Goal: Find specific page/section: Find specific page/section

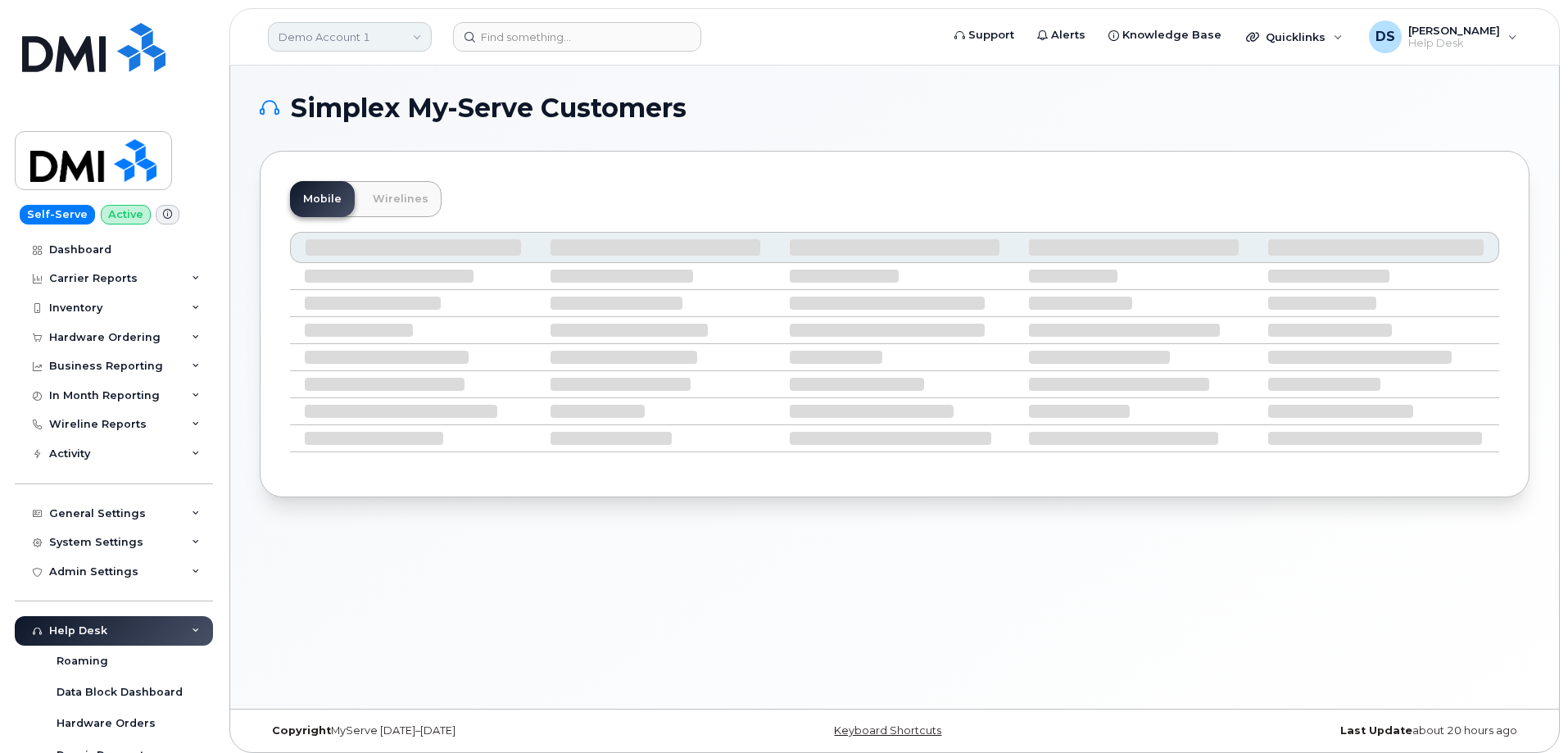
click at [318, 40] on link "Demo Account 1" at bounding box center [349, 37] width 164 height 30
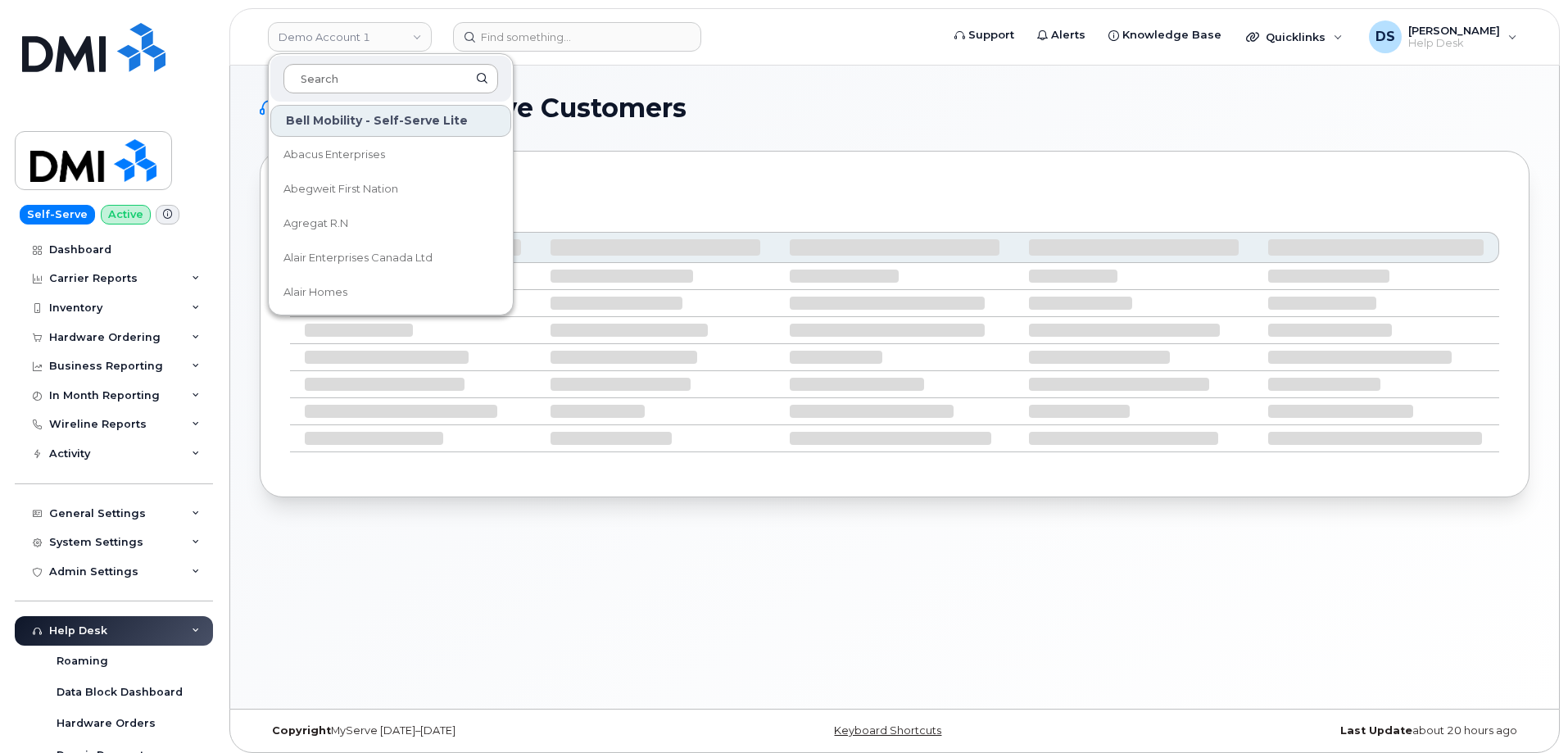
click at [328, 74] on input at bounding box center [390, 79] width 215 height 30
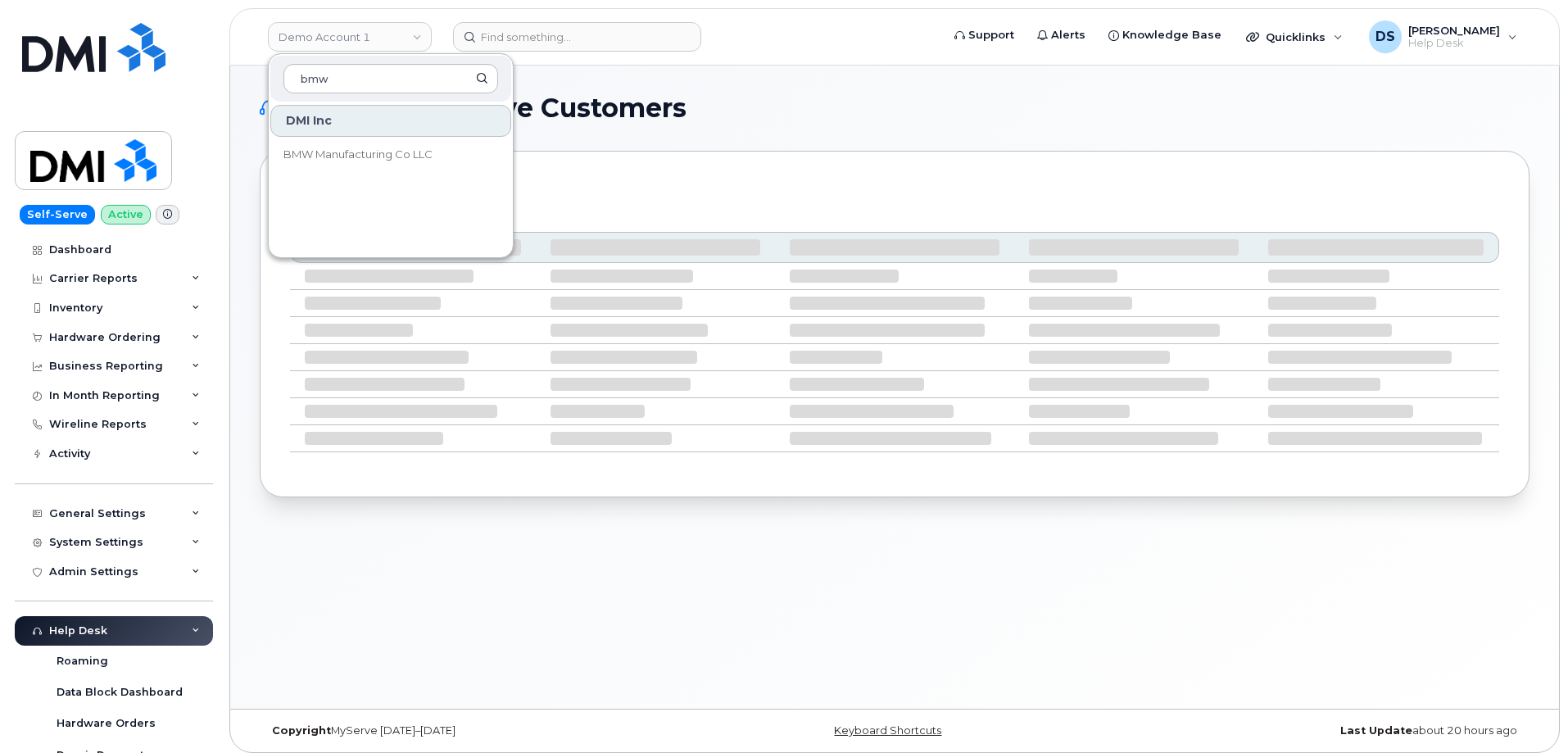
type input "bmw"
click at [373, 119] on div "DMI Inc" at bounding box center [390, 120] width 241 height 32
click at [337, 149] on span "BMW Manufacturing Co LLC" at bounding box center [357, 155] width 149 height 16
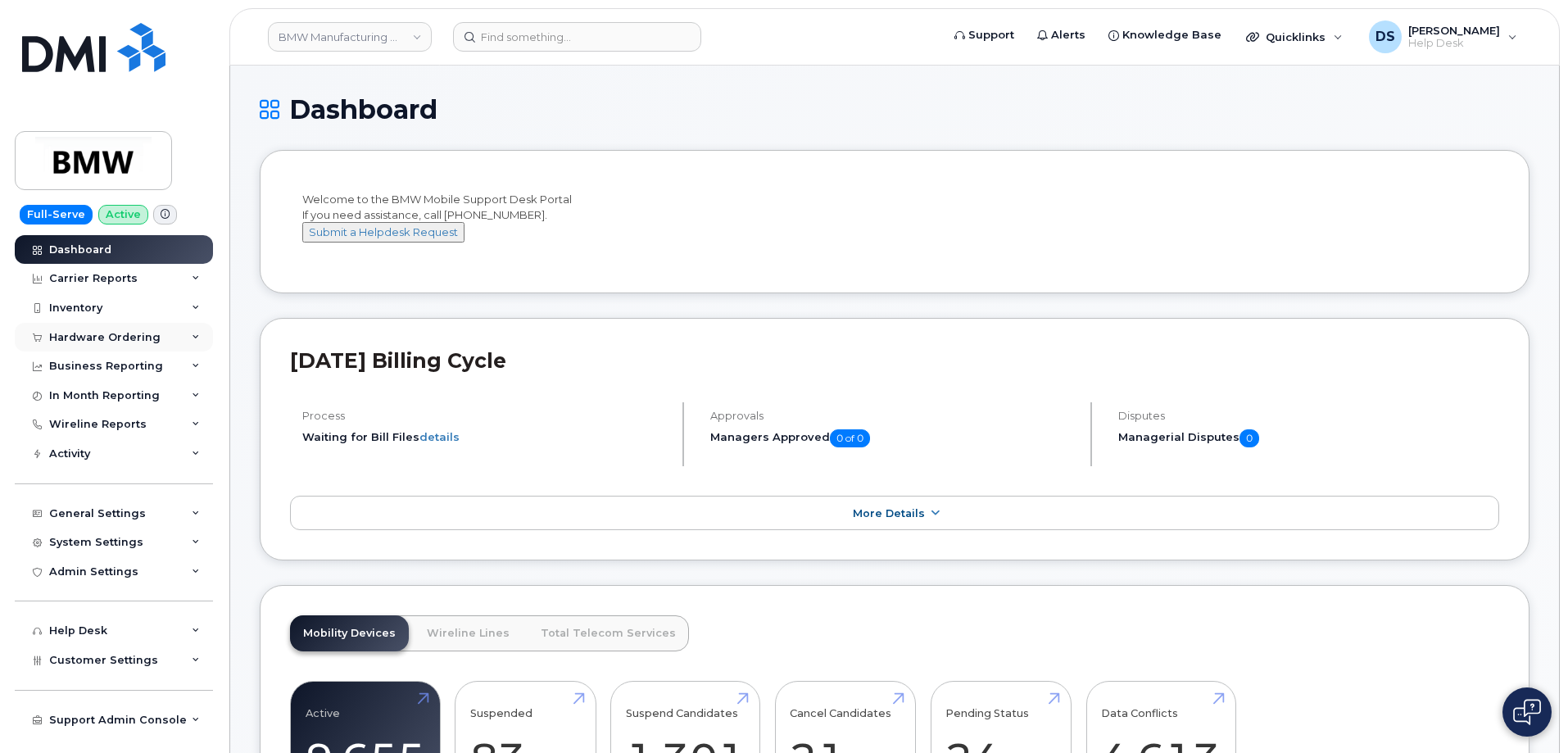
click at [156, 329] on div "Hardware Ordering" at bounding box center [114, 337] width 198 height 30
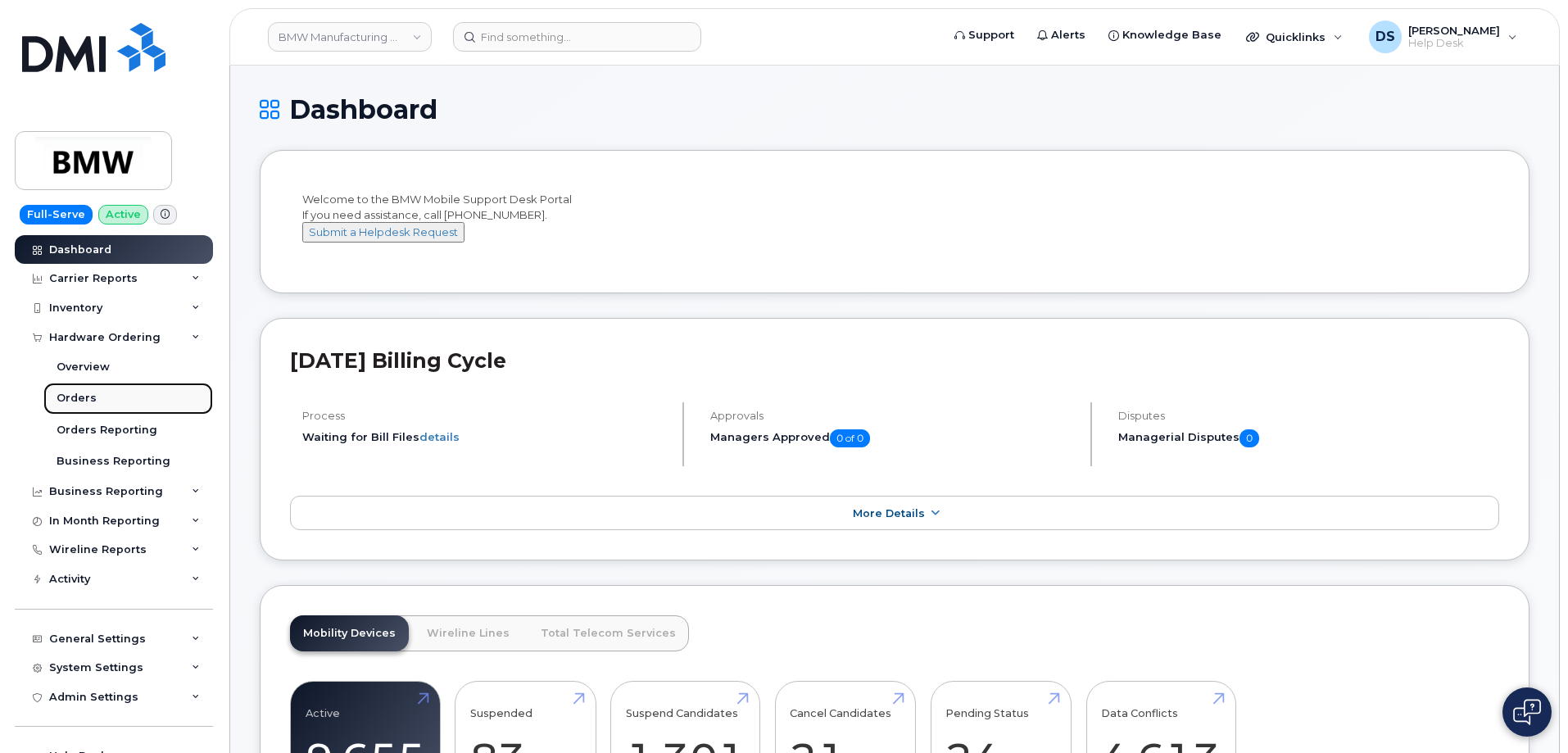
click at [92, 397] on div "Orders" at bounding box center [77, 398] width 40 height 15
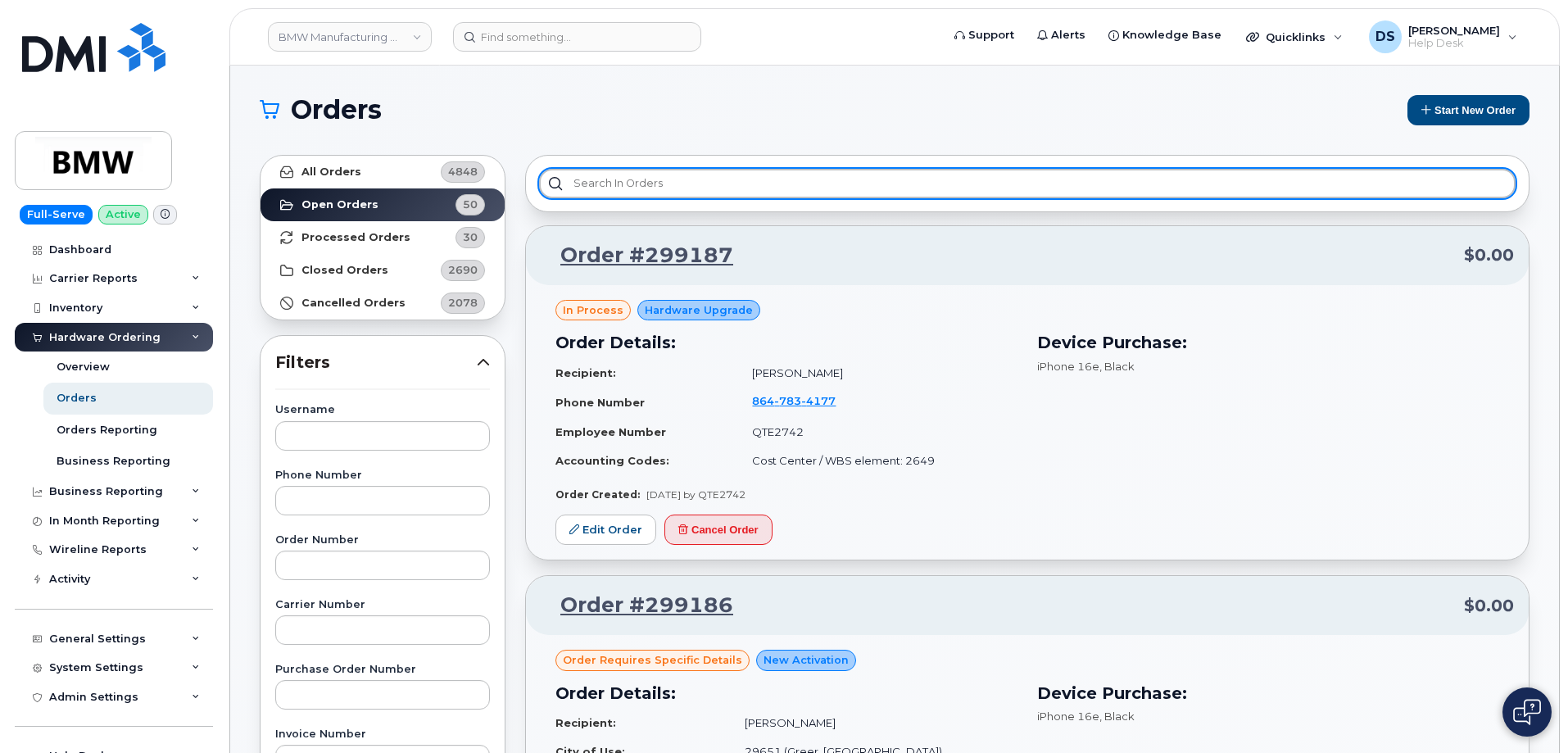
click at [652, 184] on input "text" at bounding box center [1027, 184] width 976 height 30
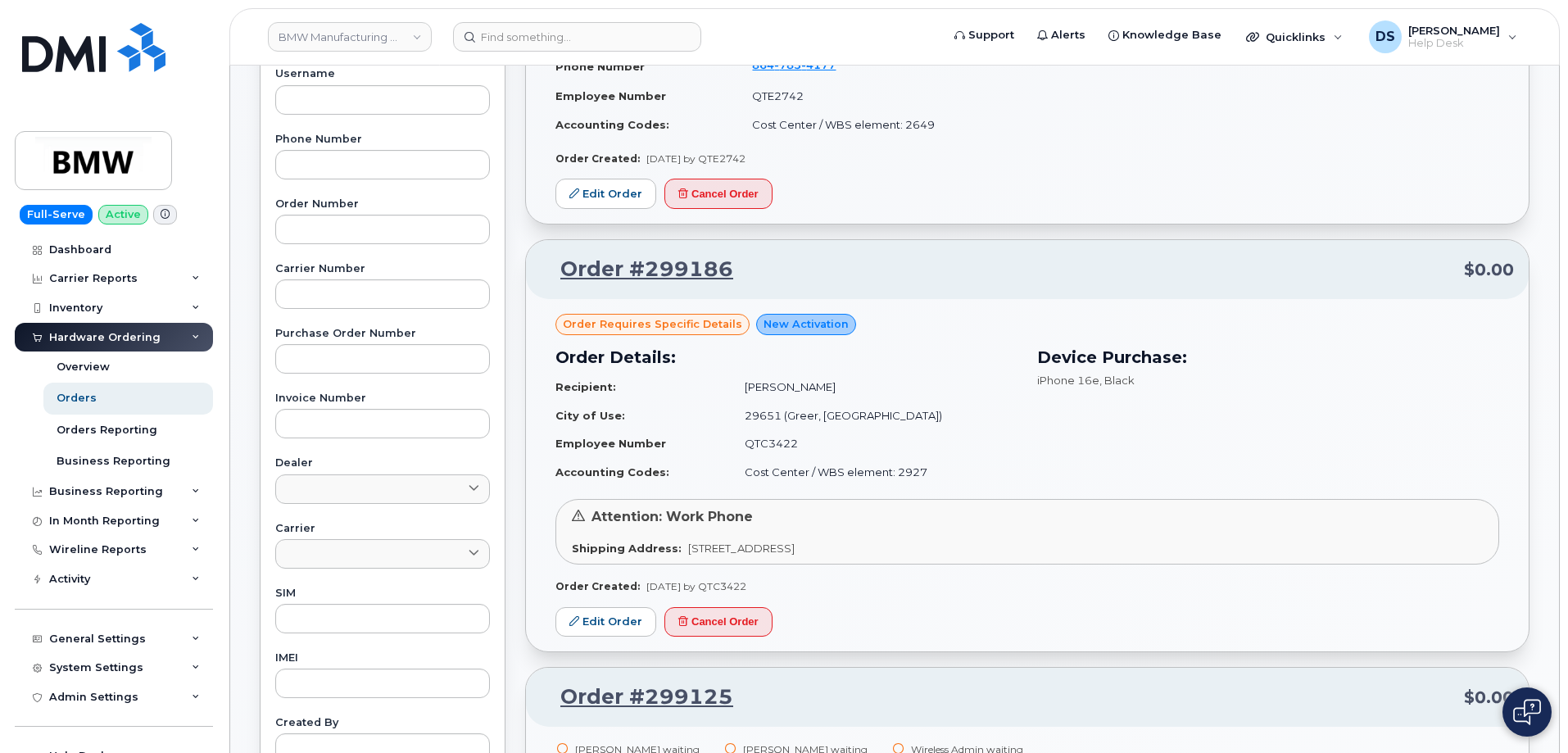
scroll to position [491, 0]
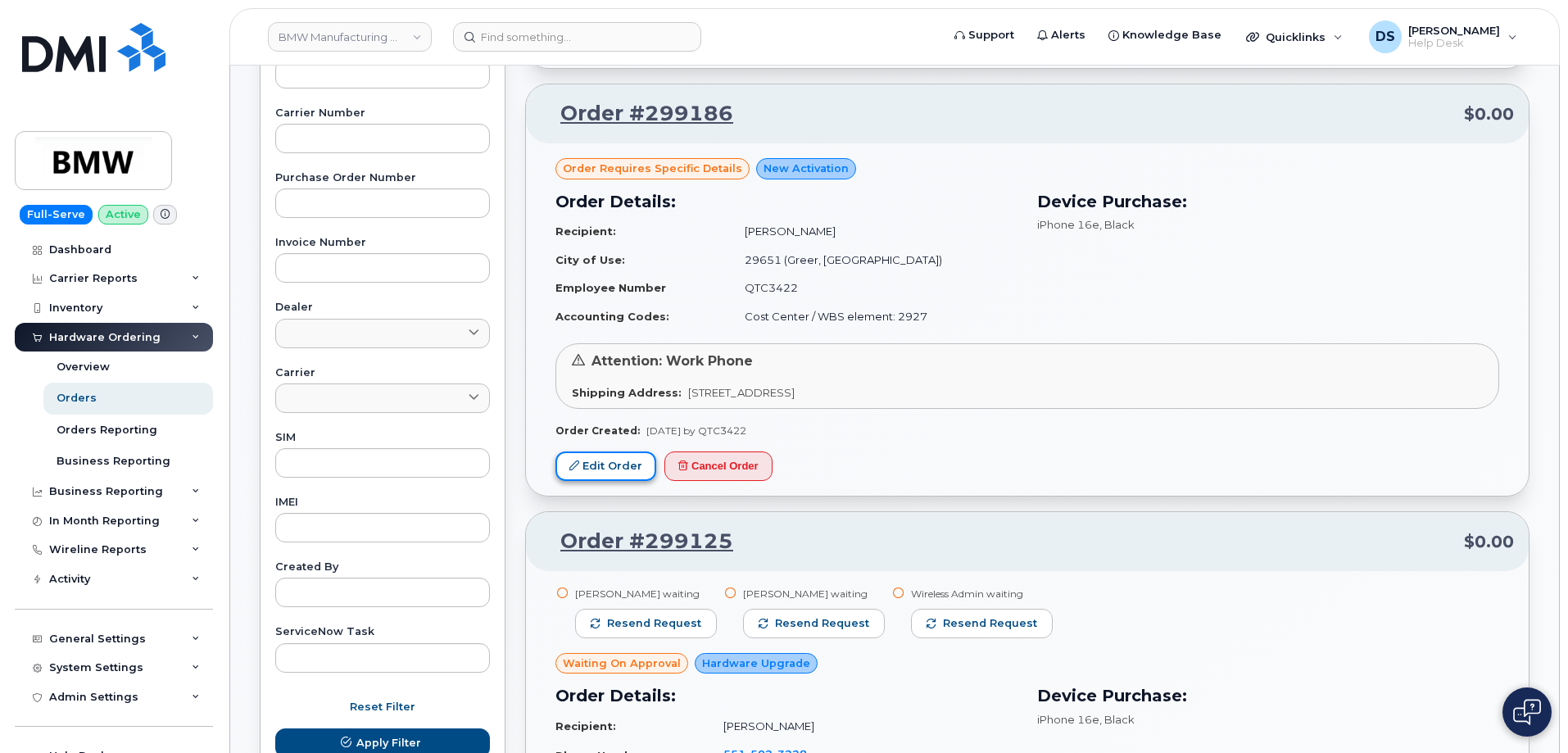
click at [623, 462] on link "Edit Order" at bounding box center [606, 466] width 100 height 30
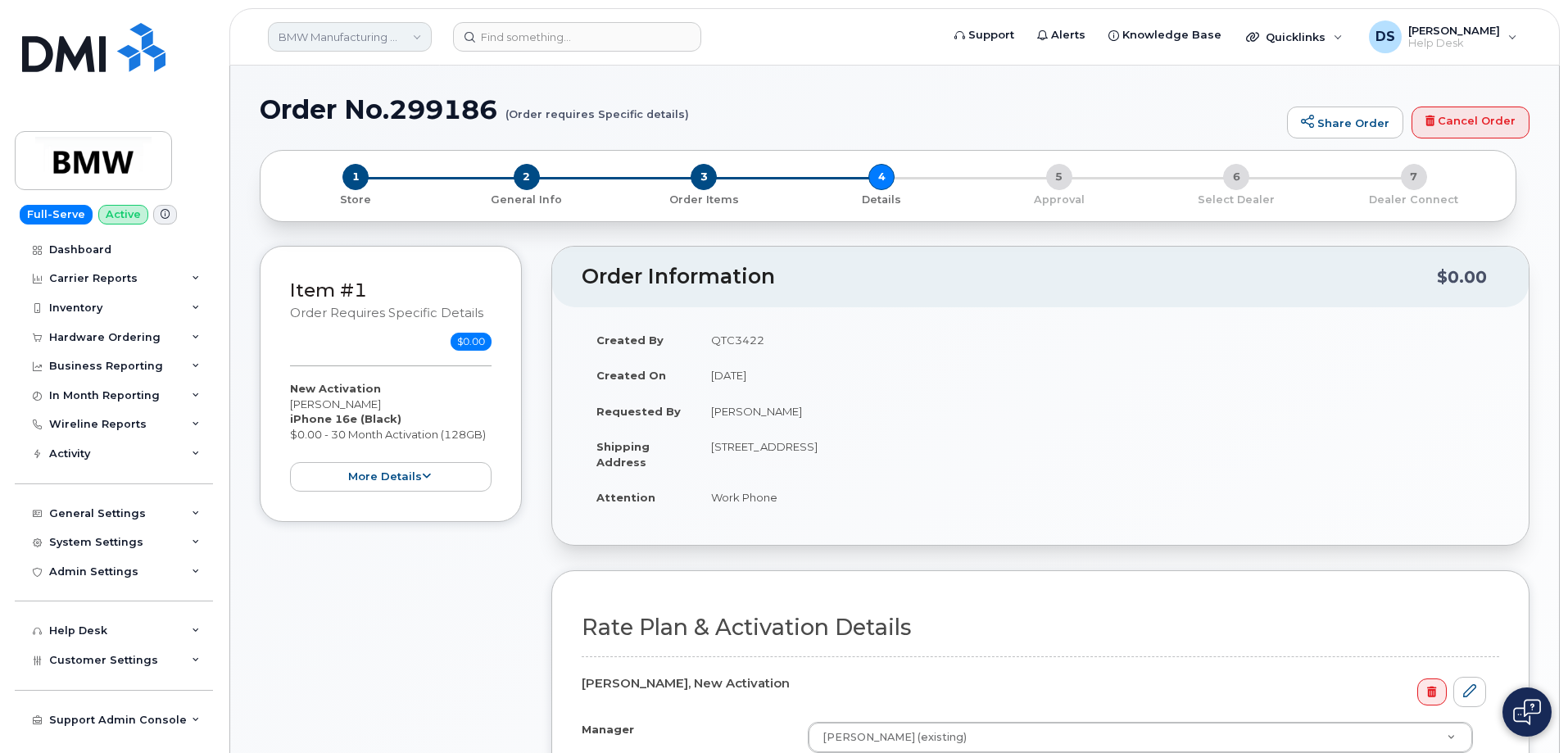
click at [418, 37] on link "BMW Manufacturing Co LLC" at bounding box center [349, 37] width 164 height 30
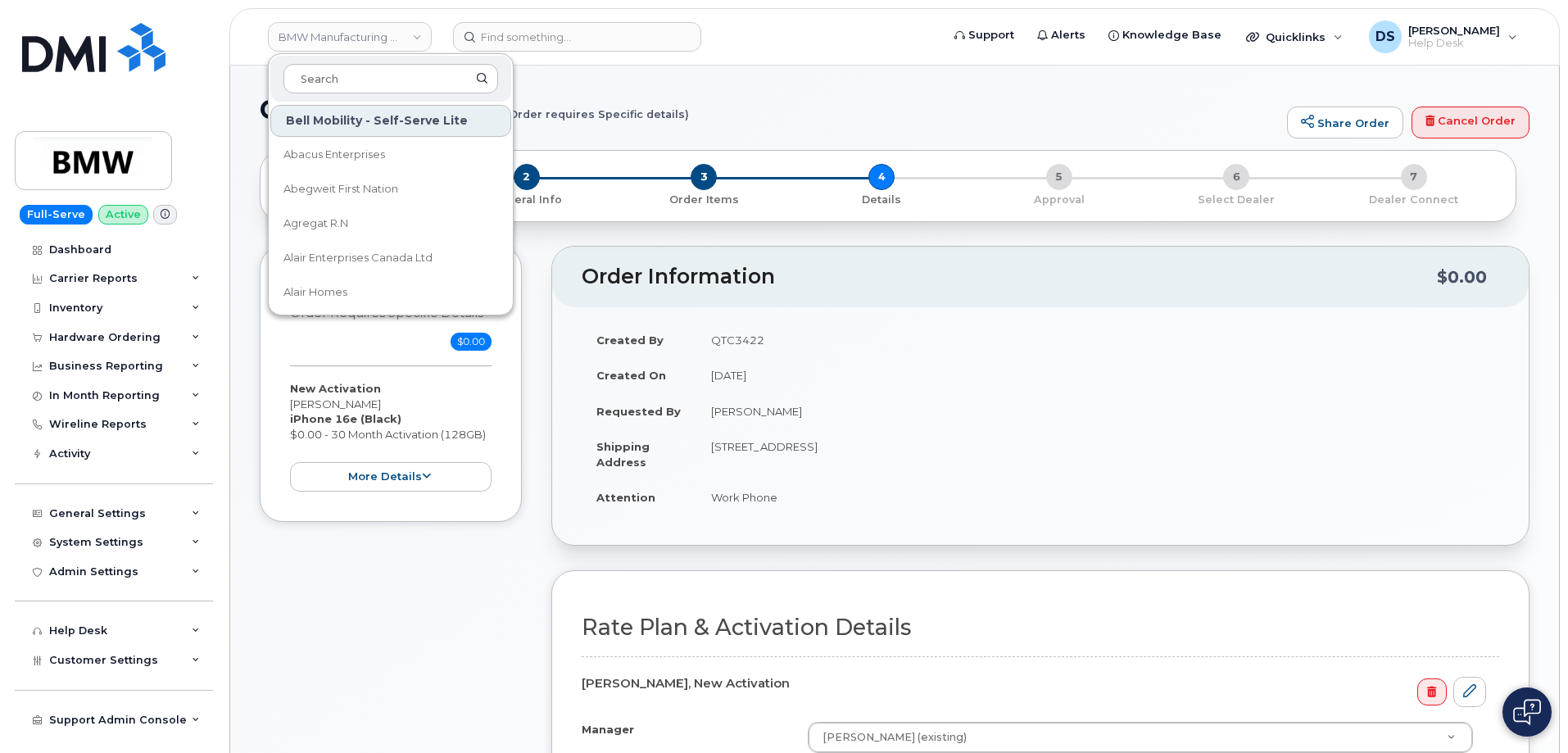
drag, startPoint x: 327, startPoint y: 76, endPoint x: 367, endPoint y: 94, distance: 43.9
click at [329, 74] on input at bounding box center [390, 79] width 215 height 30
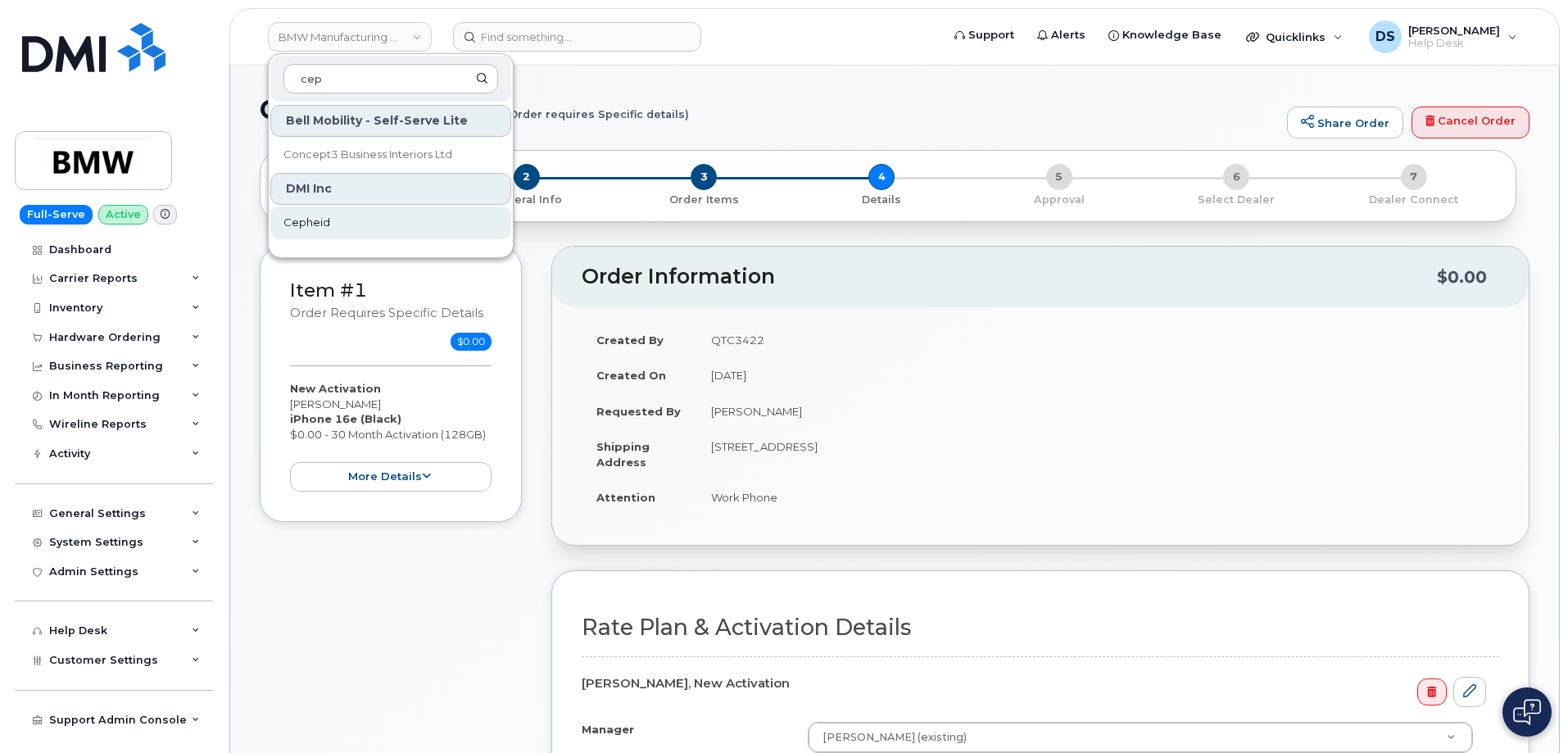
type input "cep"
click at [333, 217] on link "Cepheid" at bounding box center [390, 223] width 241 height 33
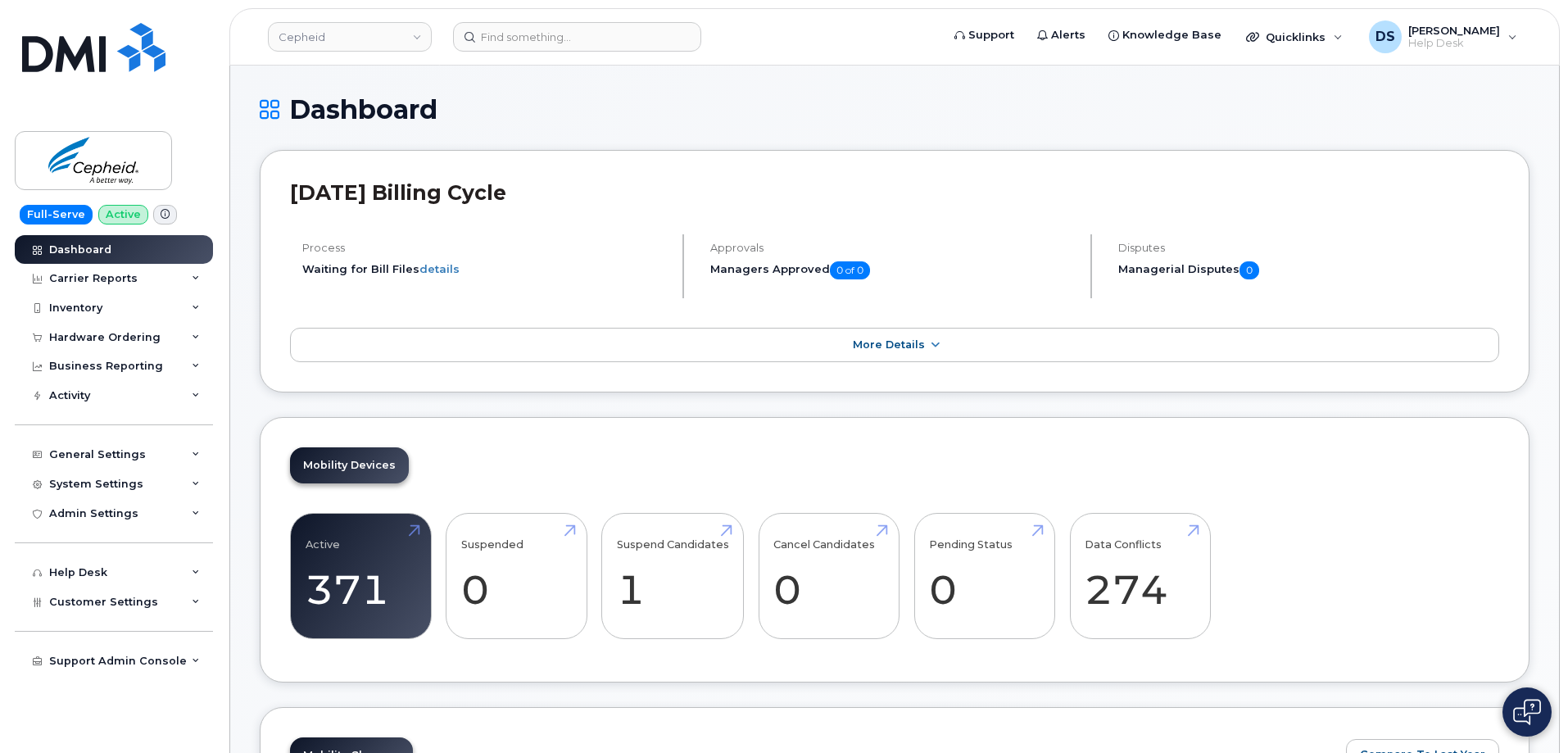
drag, startPoint x: 603, startPoint y: 95, endPoint x: 311, endPoint y: 244, distance: 327.8
click at [600, 95] on h1 "Dashboard" at bounding box center [894, 109] width 1270 height 29
click at [198, 334] on icon at bounding box center [196, 337] width 8 height 8
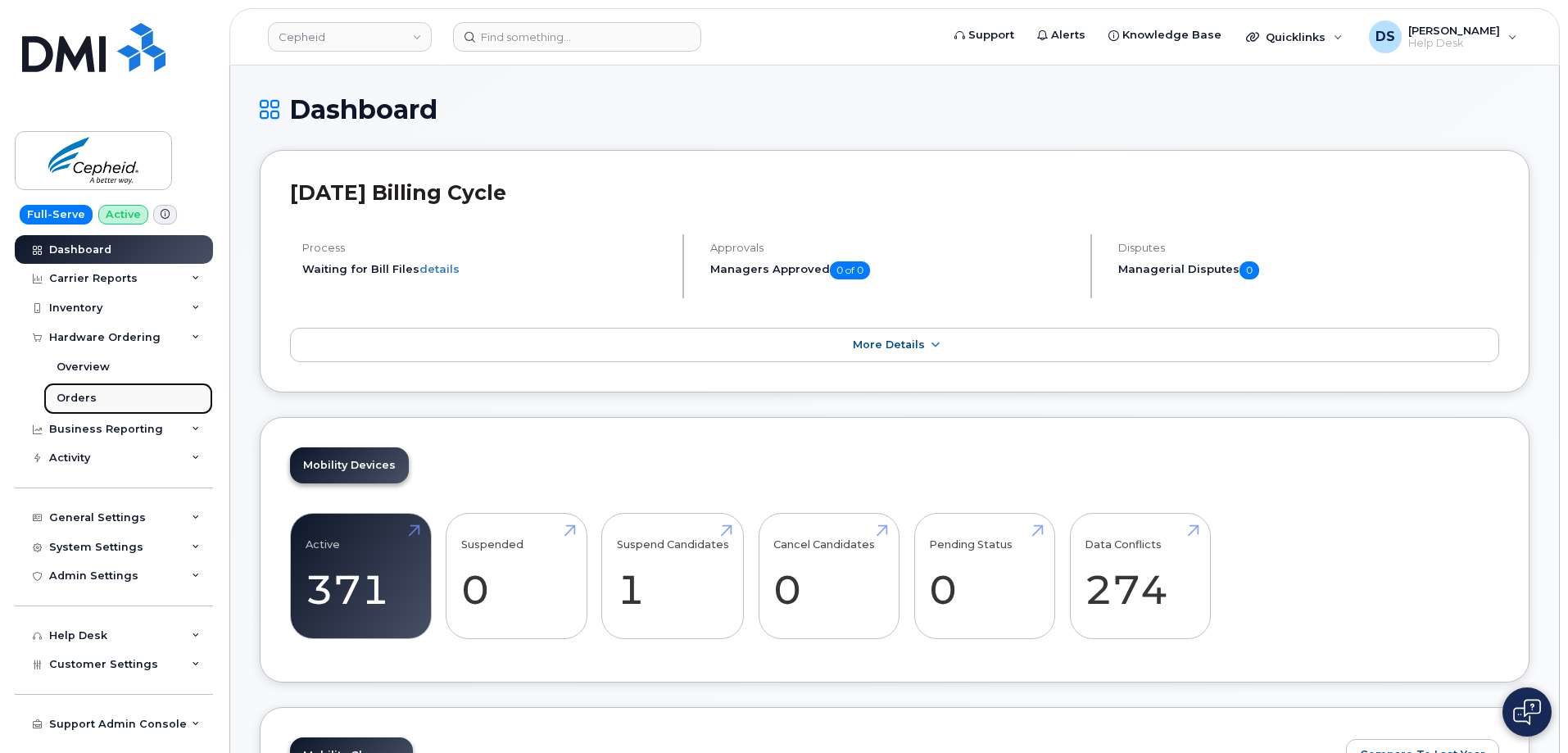
click at [89, 395] on div "Orders" at bounding box center [77, 398] width 40 height 15
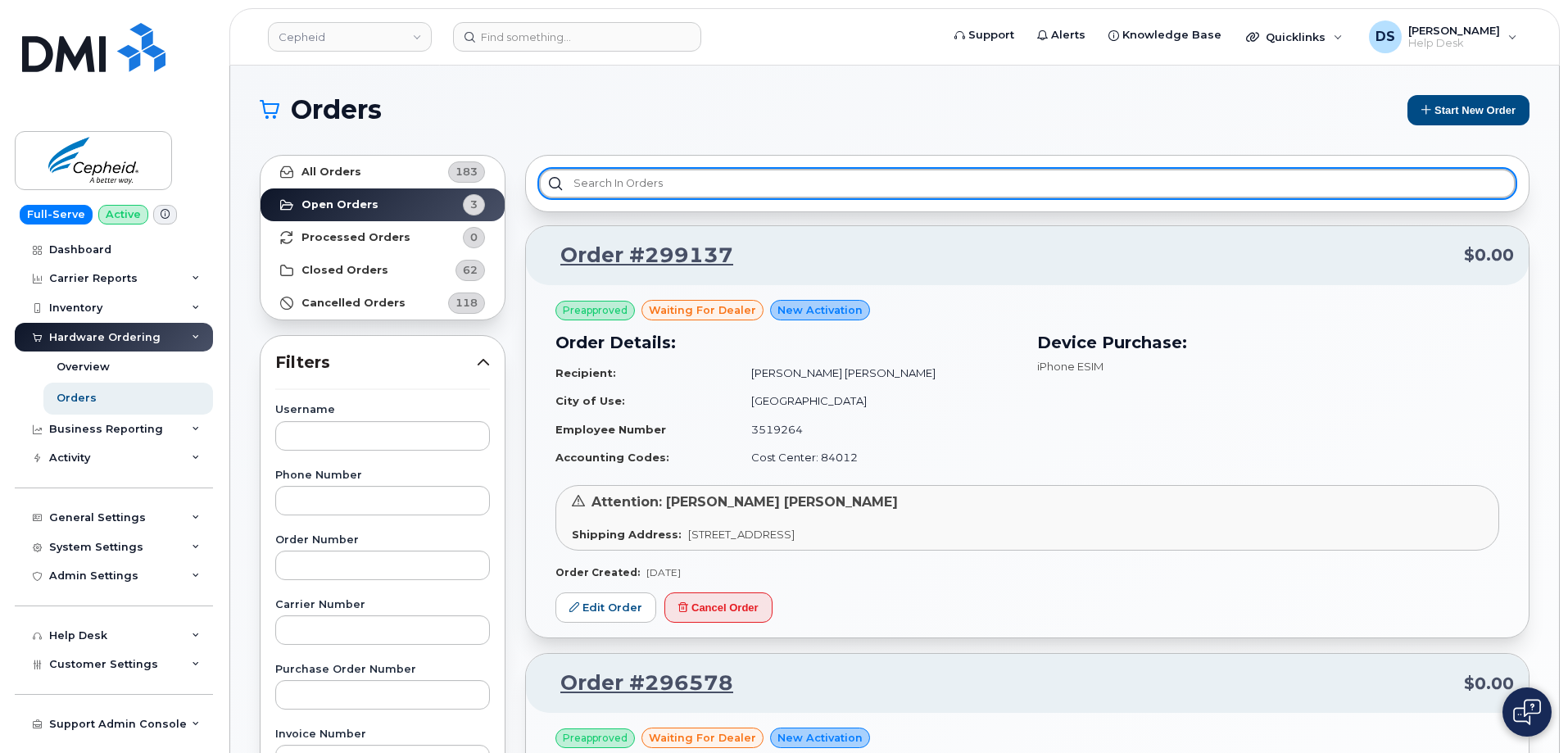
click at [654, 183] on input "text" at bounding box center [1027, 184] width 976 height 30
type input "s"
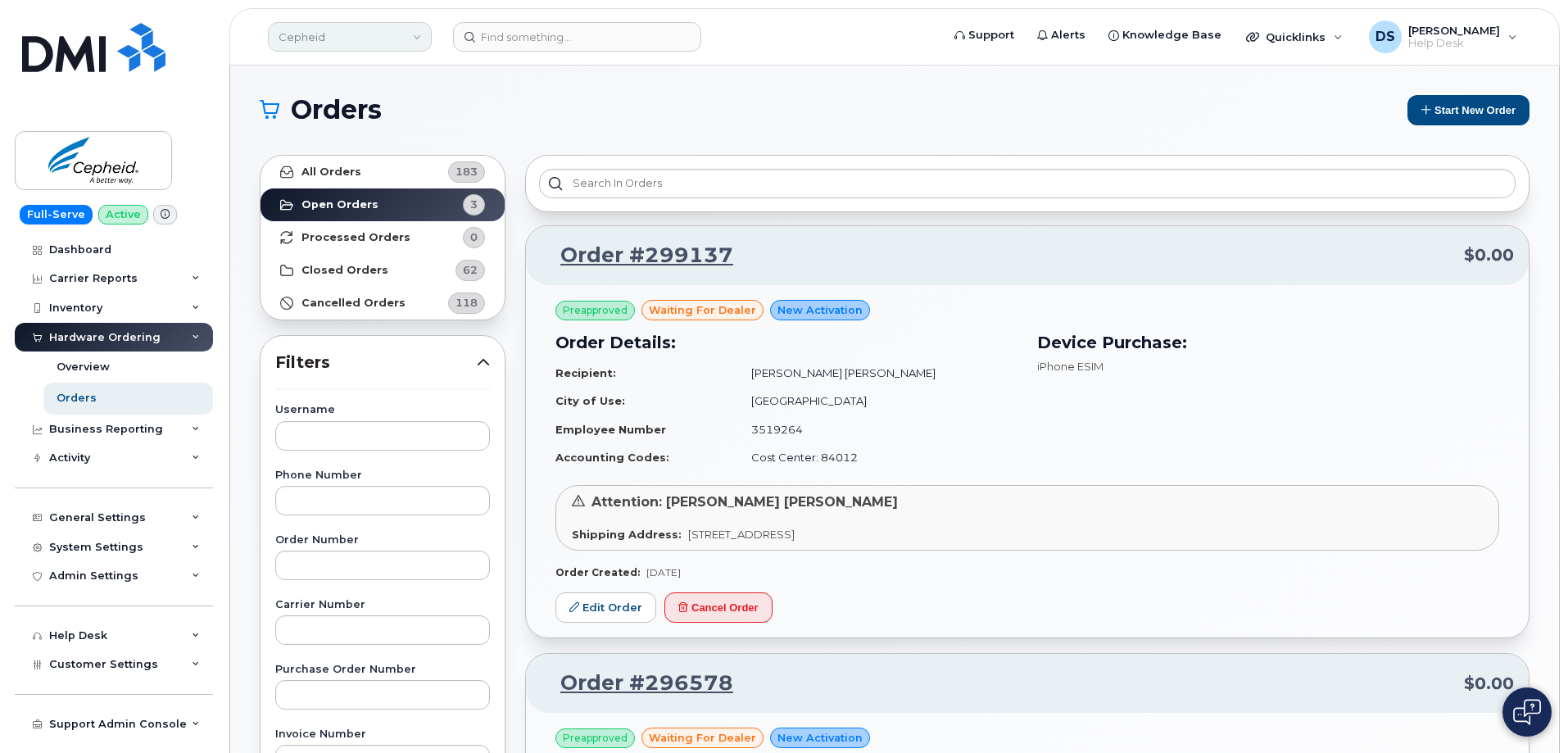
click at [416, 37] on link "Cepheid" at bounding box center [349, 37] width 164 height 30
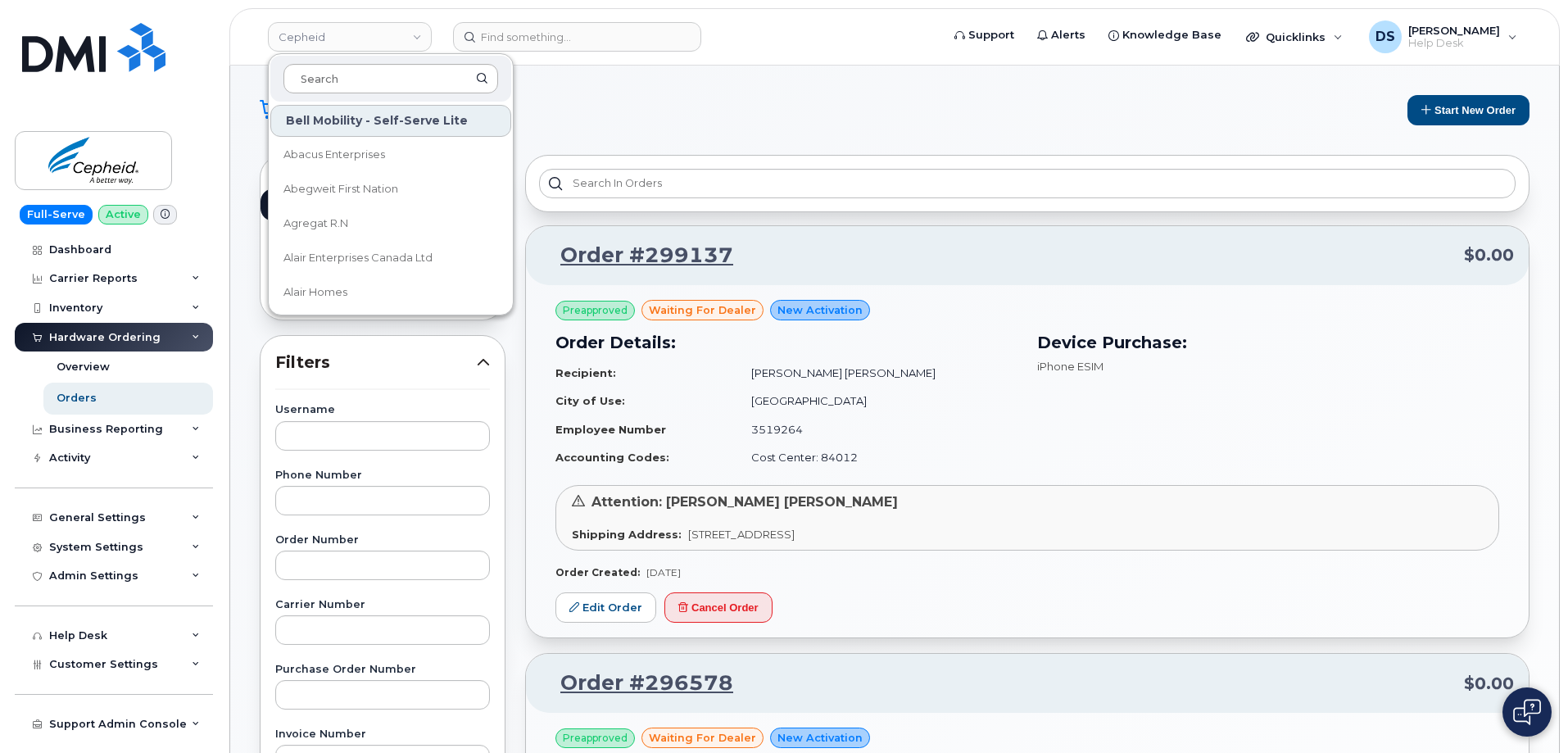
click at [355, 74] on input at bounding box center [390, 79] width 215 height 30
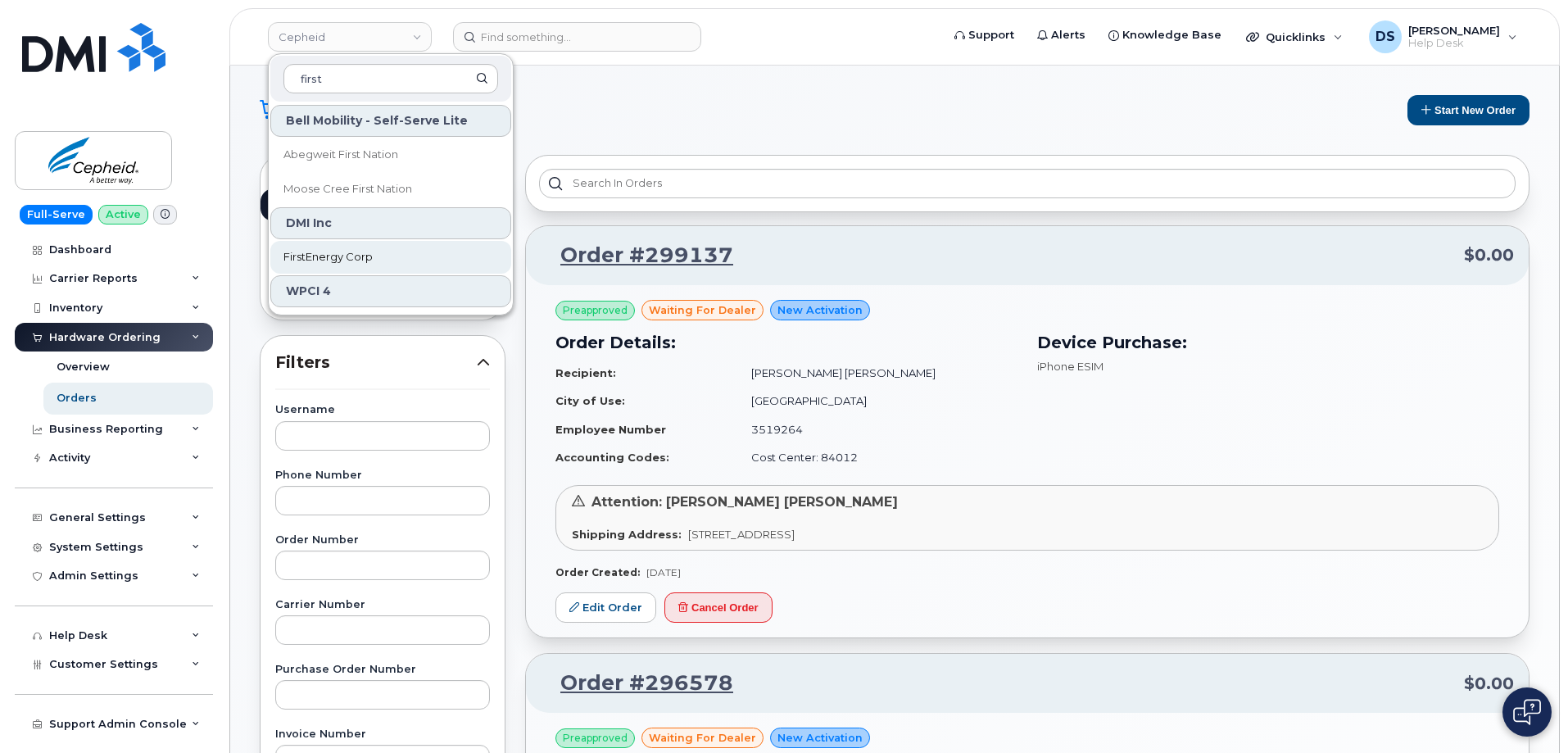
type input "first"
click at [339, 260] on span "FirstEnergy Corp" at bounding box center [328, 258] width 89 height 16
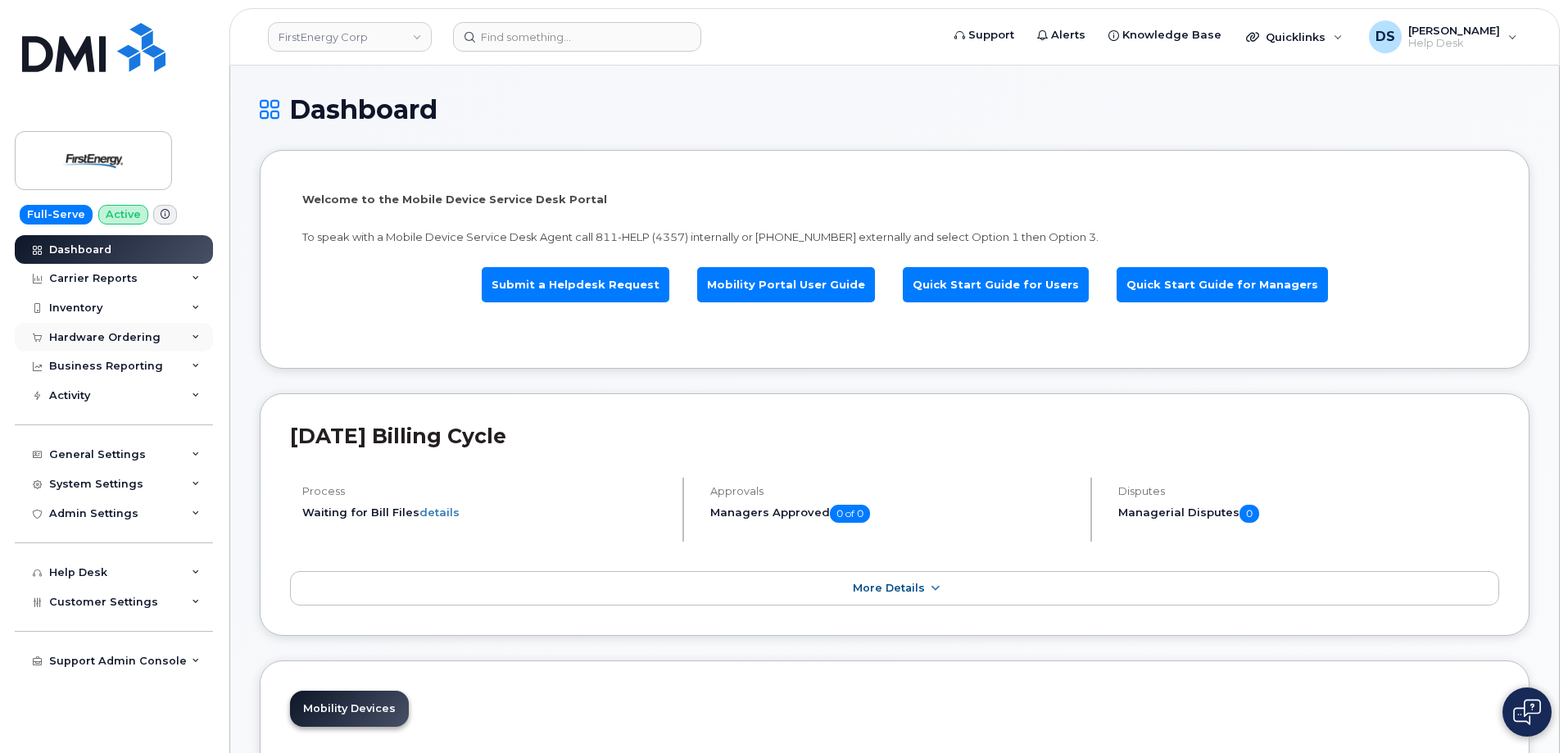
click at [193, 337] on icon at bounding box center [196, 337] width 8 height 8
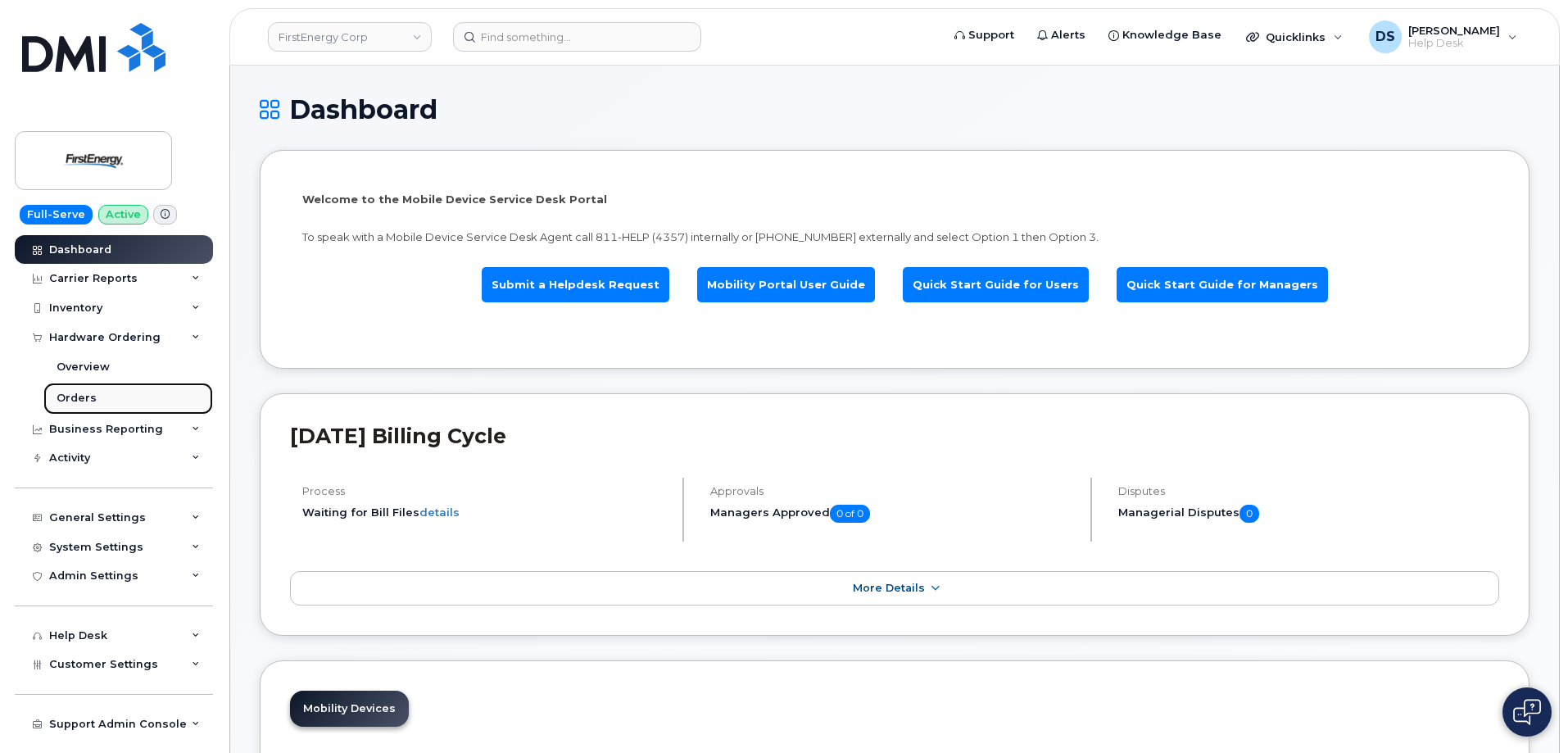
click at [89, 399] on div "Orders" at bounding box center [77, 398] width 40 height 15
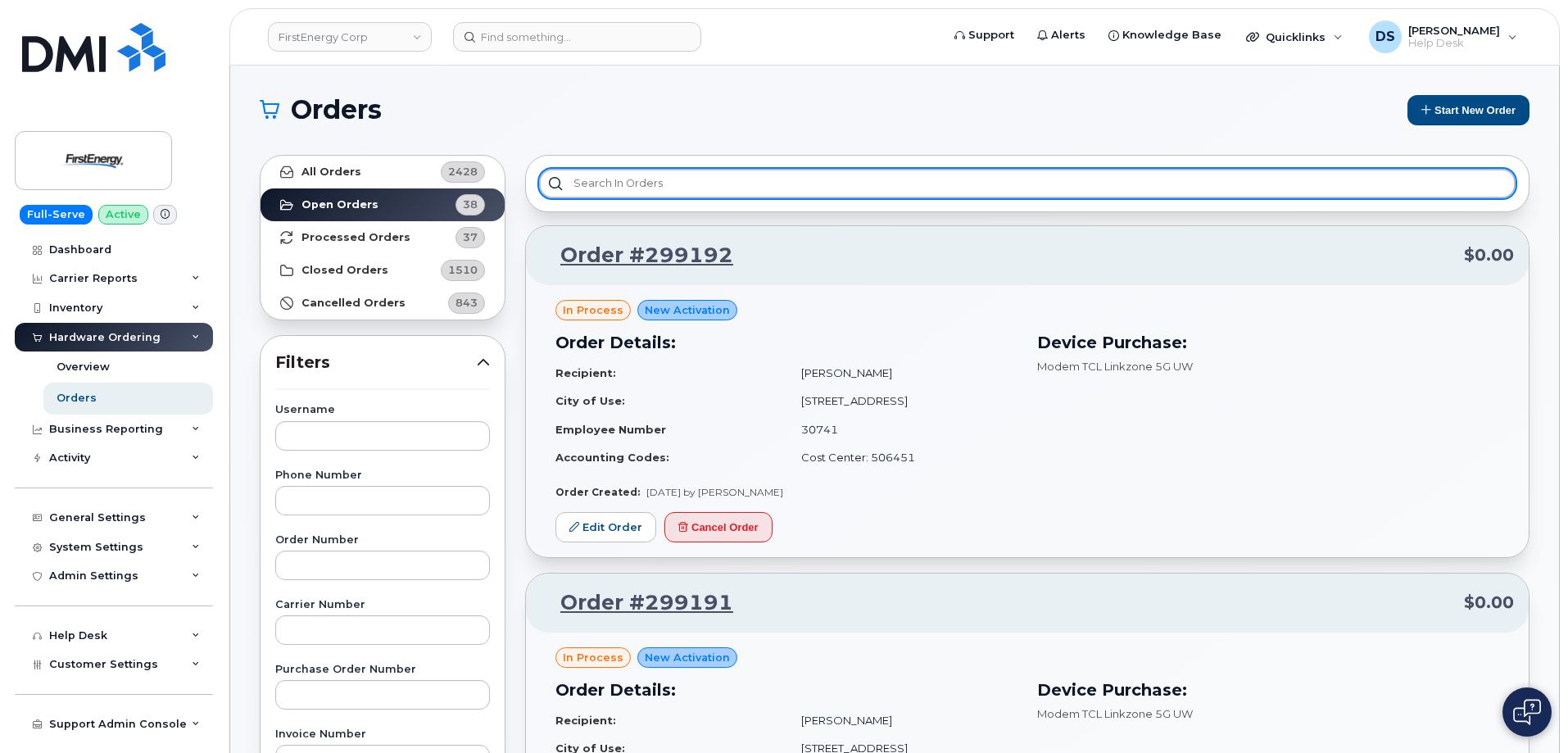
drag, startPoint x: 632, startPoint y: 178, endPoint x: 644, endPoint y: 173, distance: 13.0
click at [640, 174] on input "text" at bounding box center [1027, 184] width 976 height 30
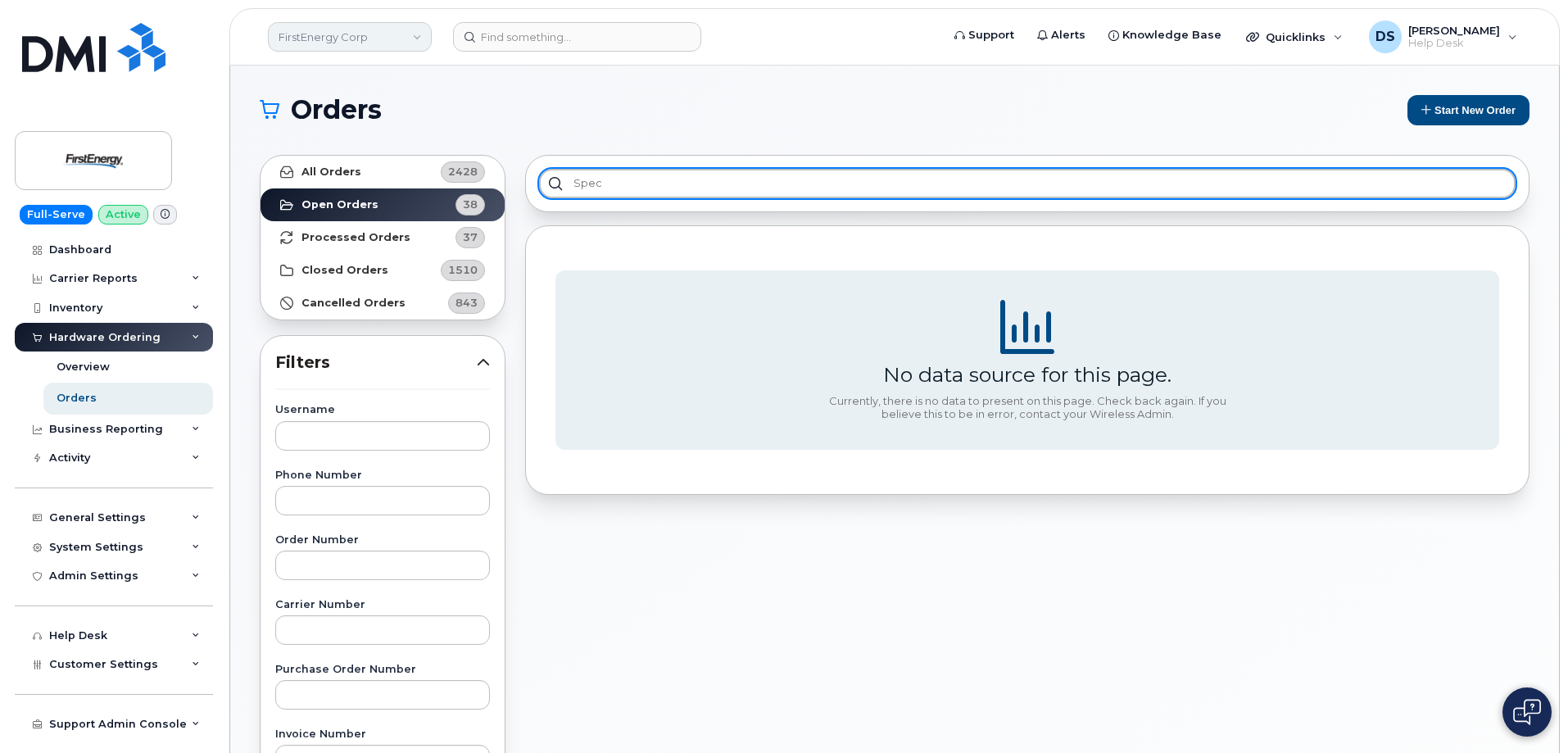
type input "spec"
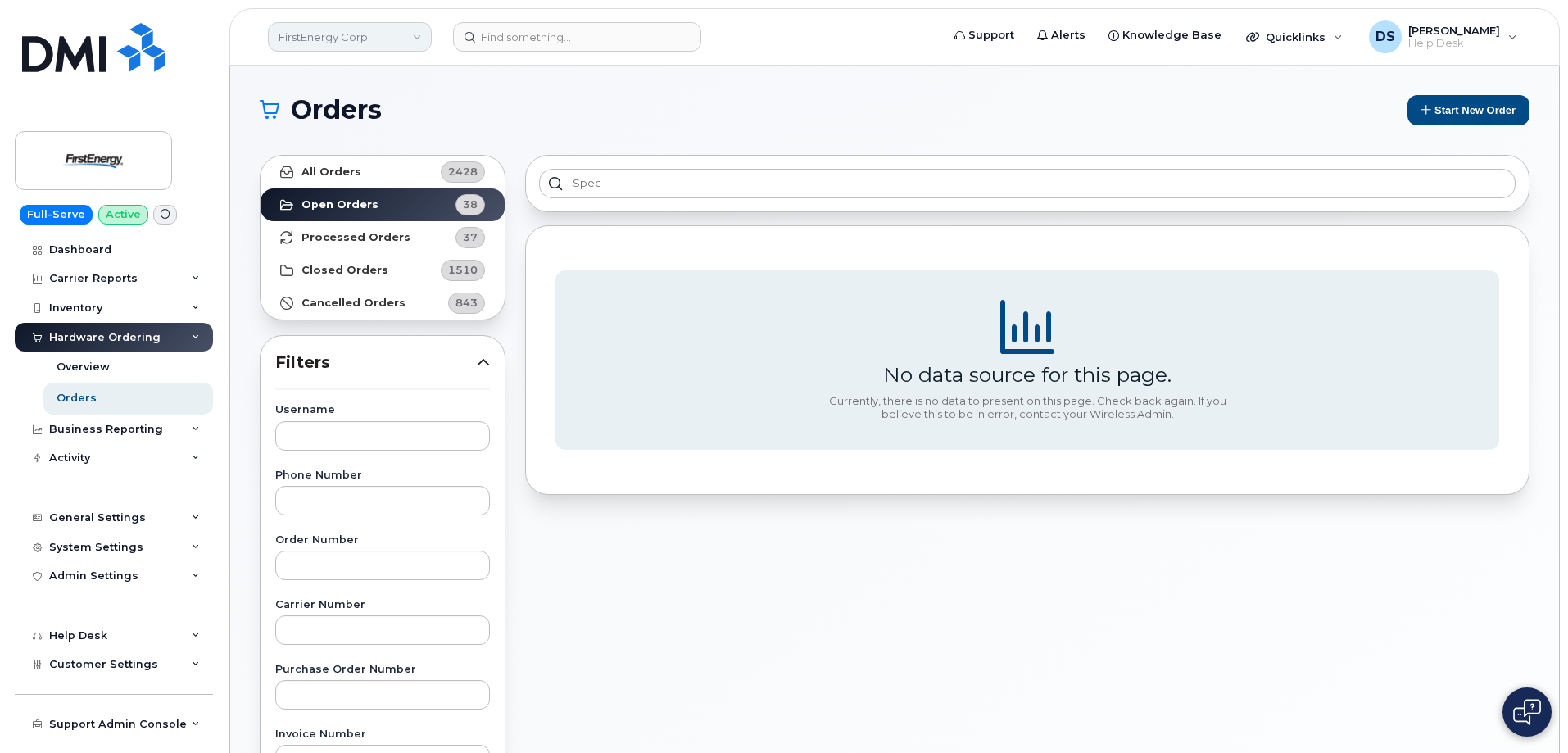
click at [418, 31] on link "FirstEnergy Corp" at bounding box center [349, 37] width 164 height 30
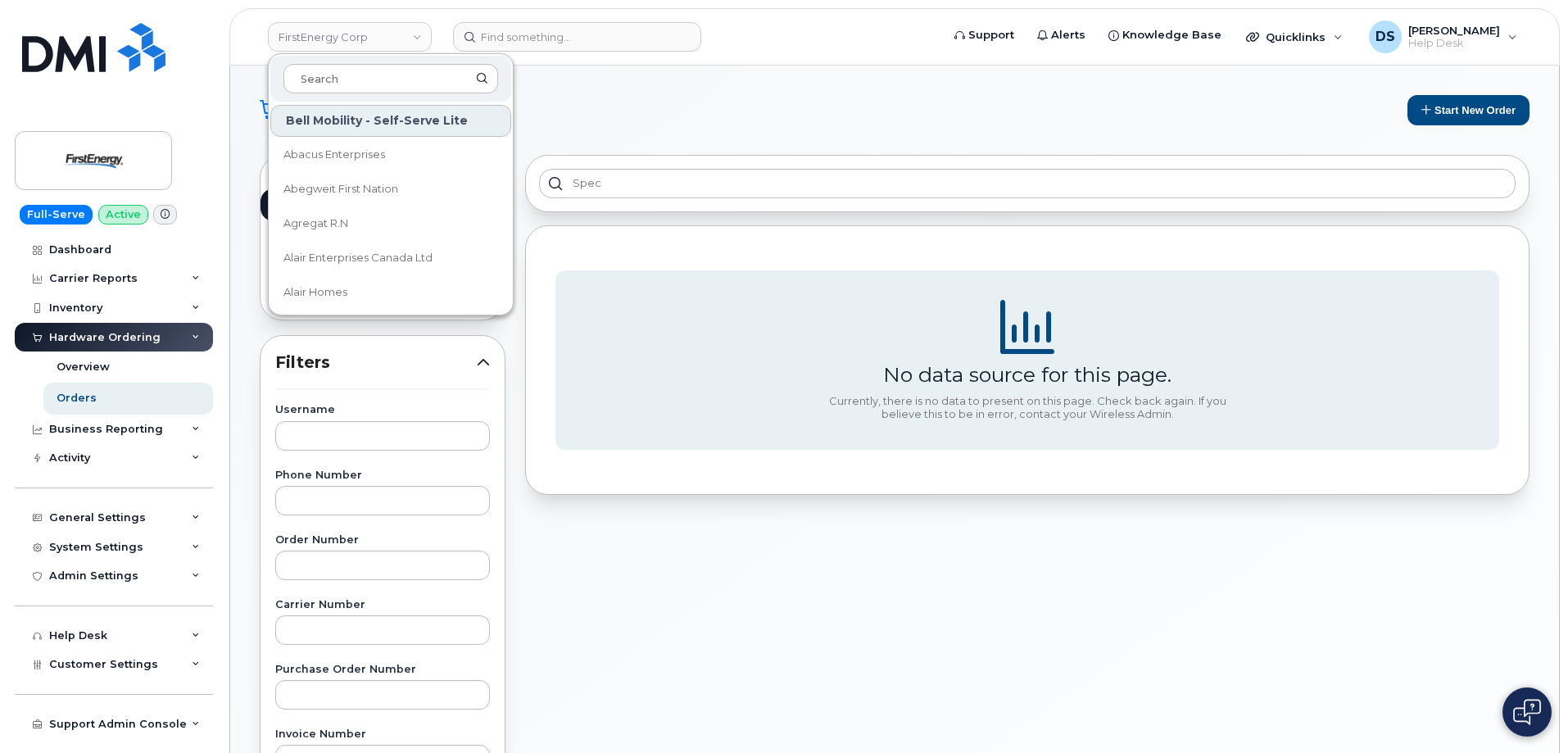
click at [342, 65] on input at bounding box center [390, 79] width 215 height 30
type input "kie"
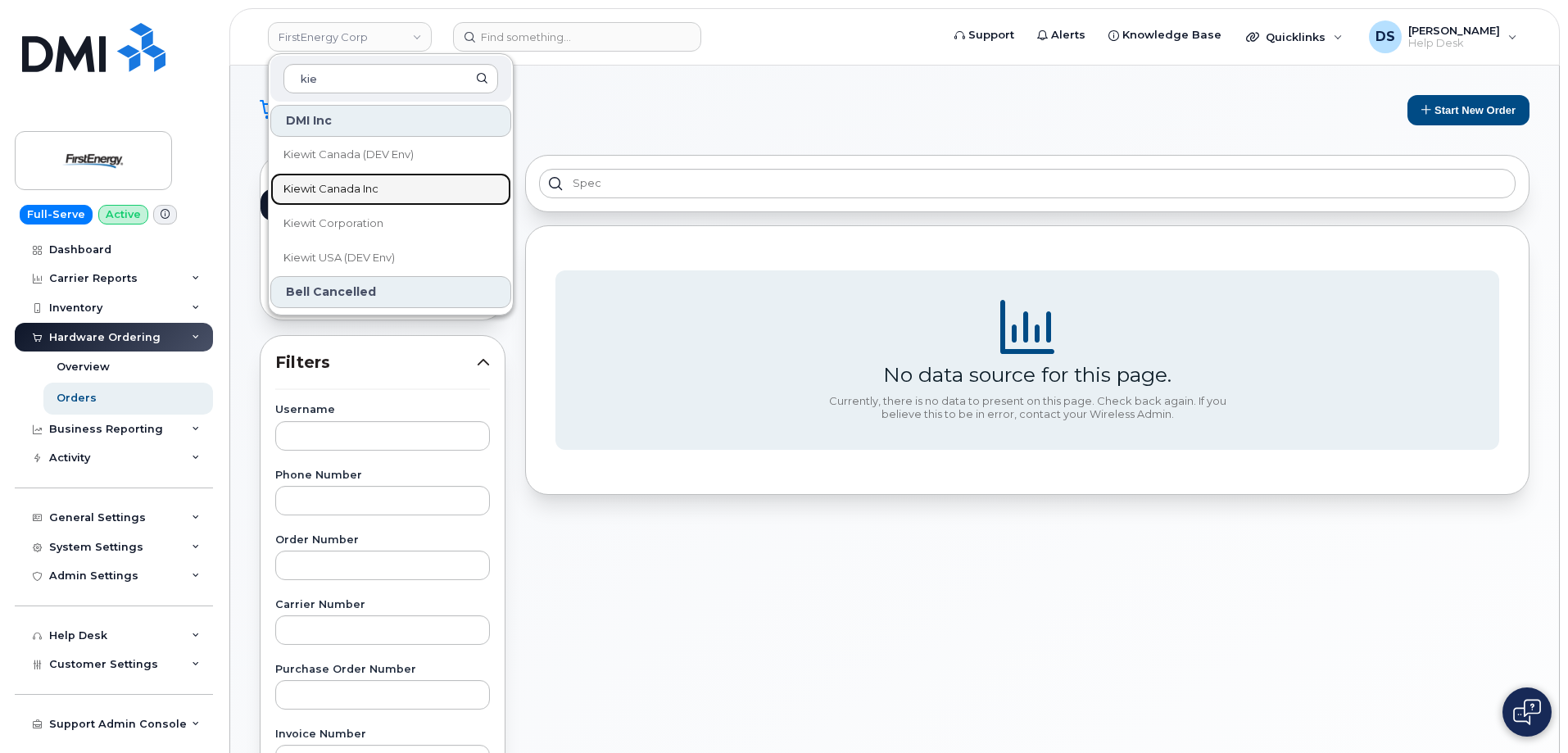
click at [338, 187] on span "Kiewit Canada Inc" at bounding box center [330, 189] width 95 height 16
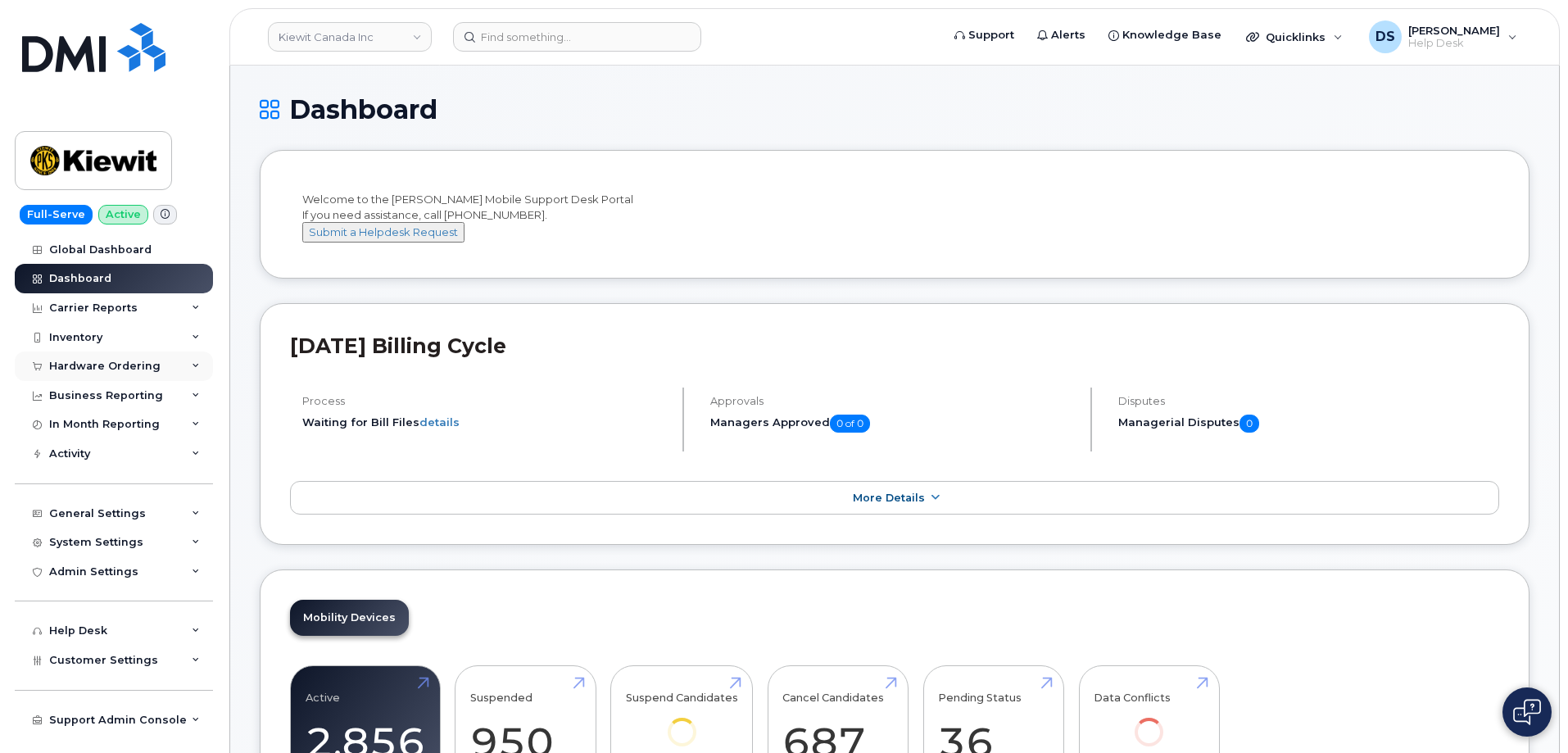
click at [198, 364] on icon at bounding box center [196, 366] width 8 height 8
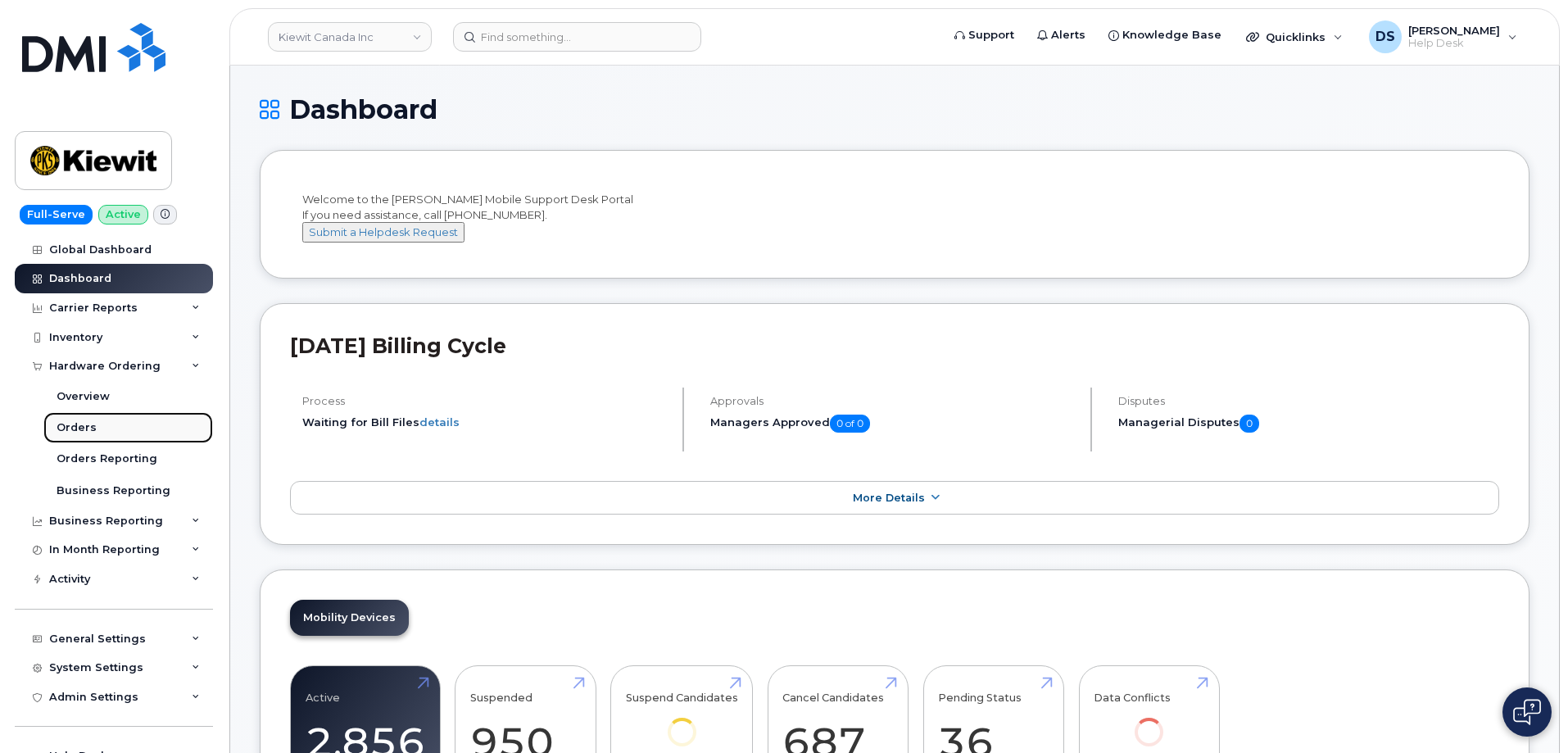
click at [92, 421] on div "Orders" at bounding box center [77, 428] width 40 height 15
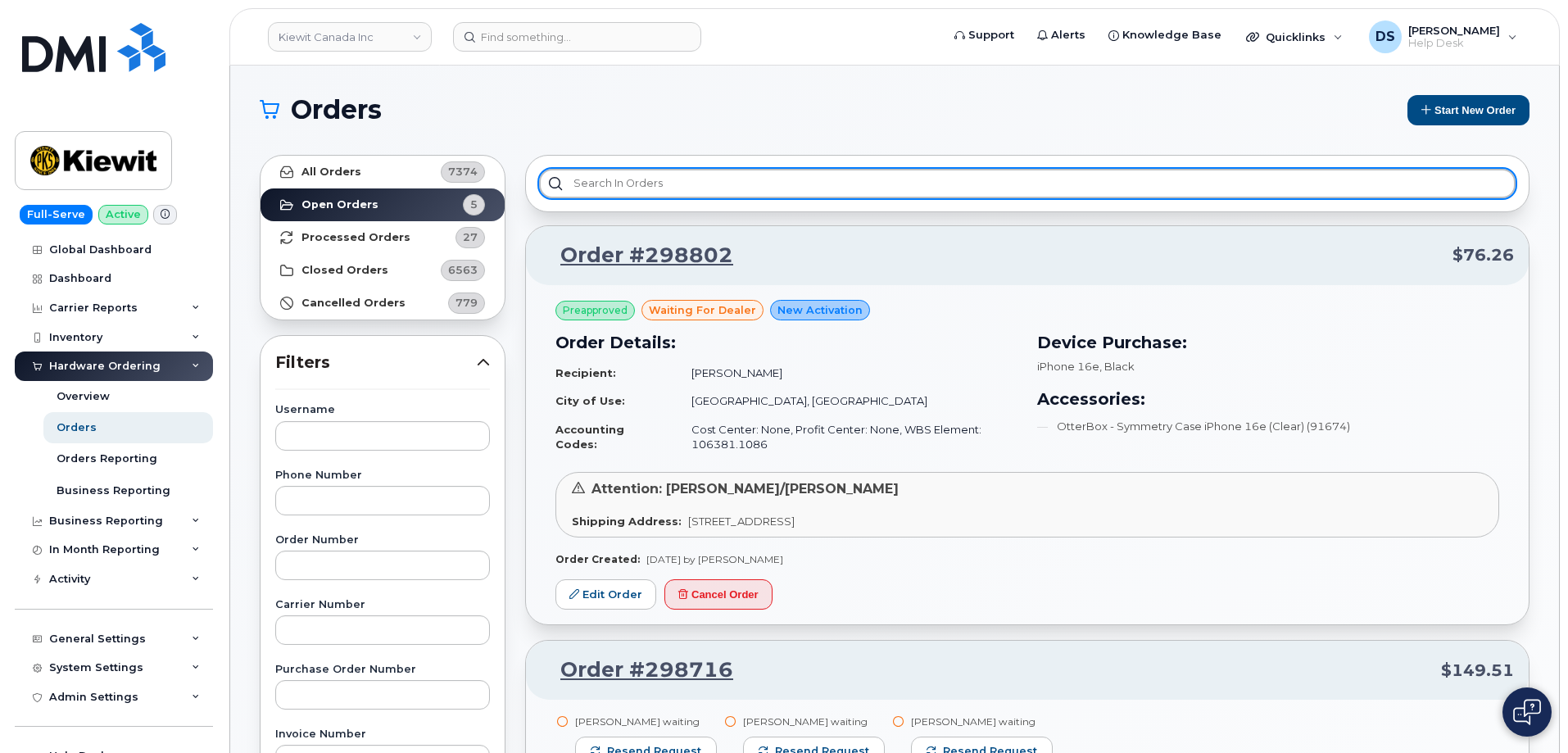
drag, startPoint x: 627, startPoint y: 181, endPoint x: 668, endPoint y: 161, distance: 45.6
click at [634, 170] on input "text" at bounding box center [1027, 184] width 976 height 30
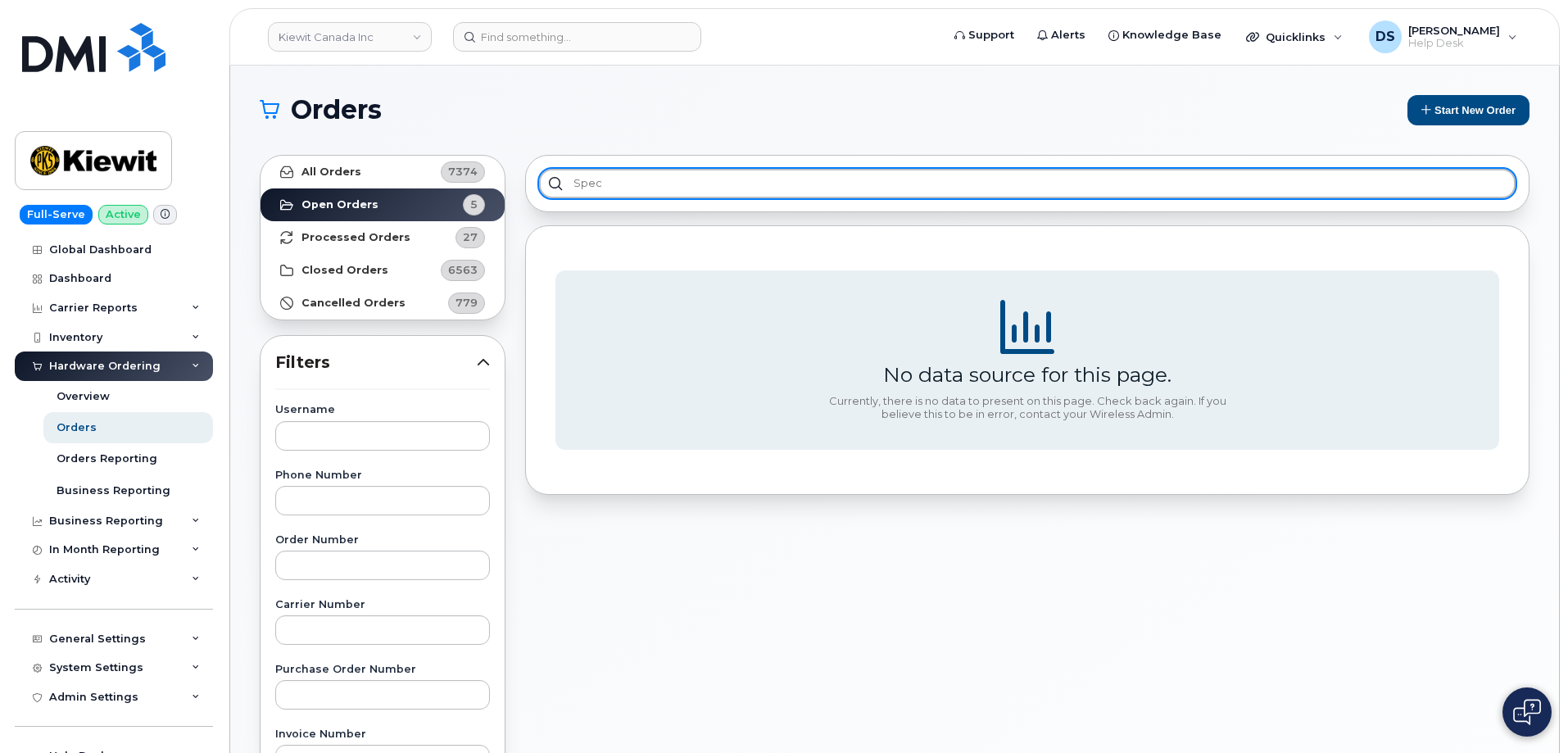
type input "spec"
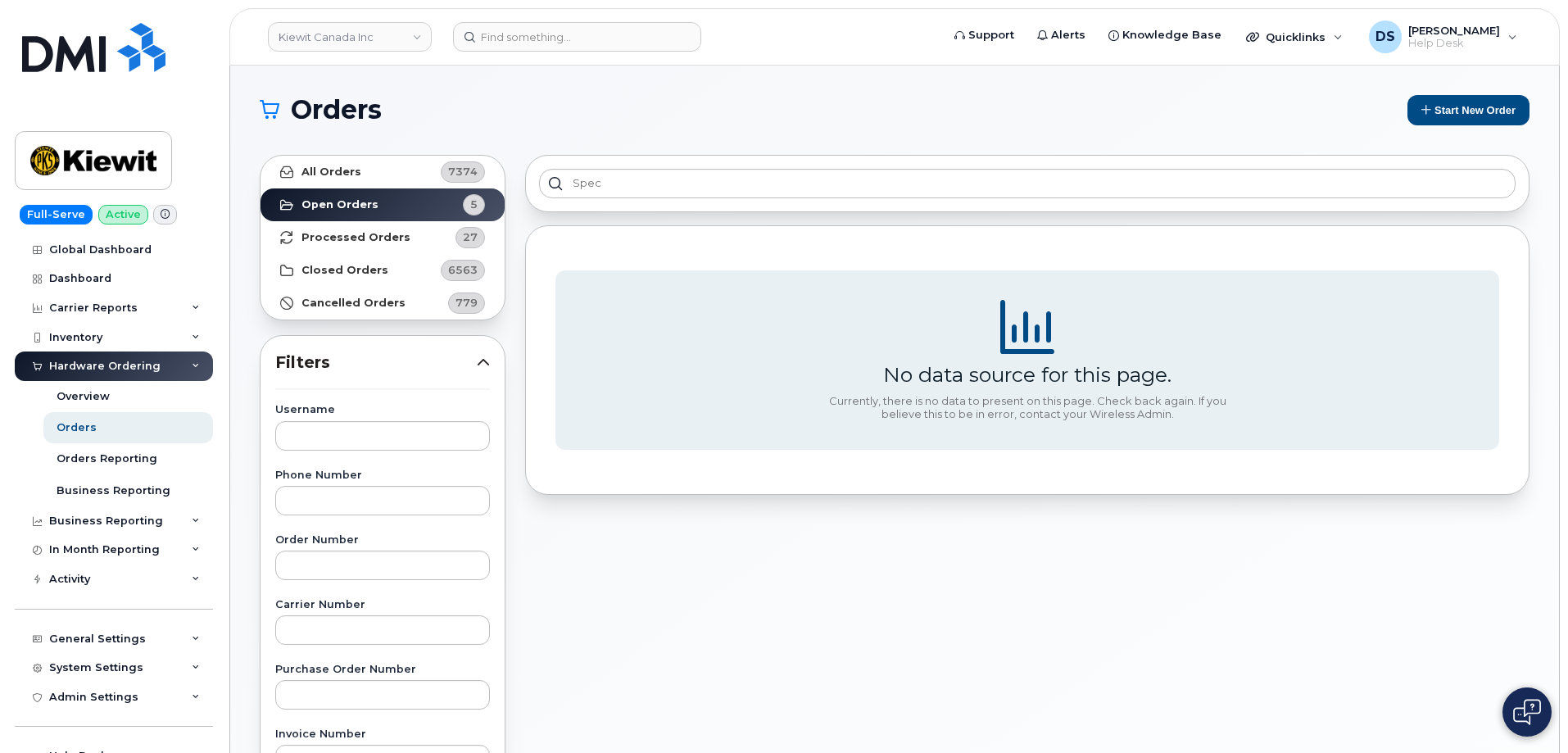
click at [596, 120] on h1 "Orders" at bounding box center [826, 109] width 1133 height 26
click at [421, 38] on link "Kiewit Canada Inc" at bounding box center [349, 37] width 164 height 30
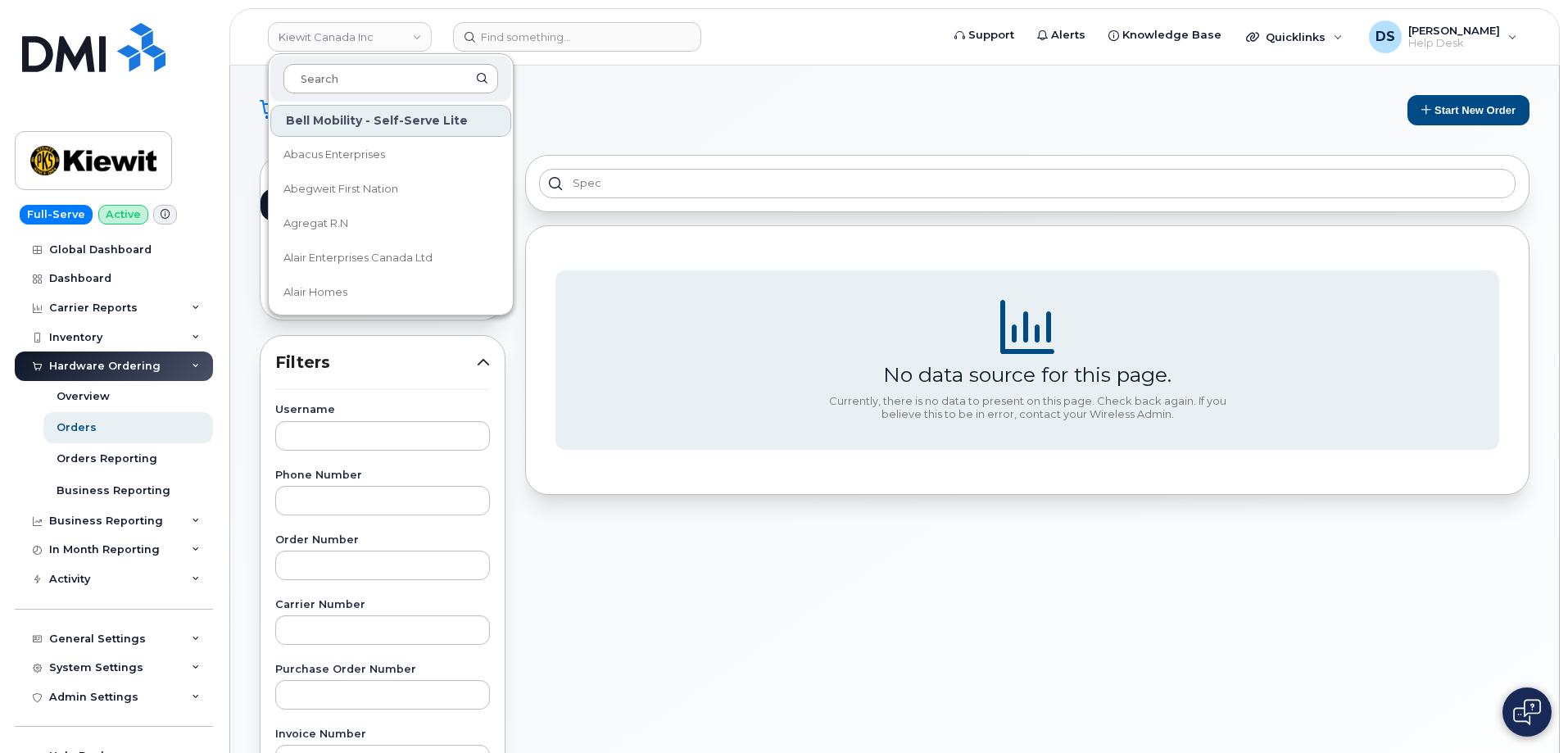
drag, startPoint x: 341, startPoint y: 81, endPoint x: 356, endPoint y: 77, distance: 15.5
click at [349, 77] on input at bounding box center [390, 79] width 215 height 30
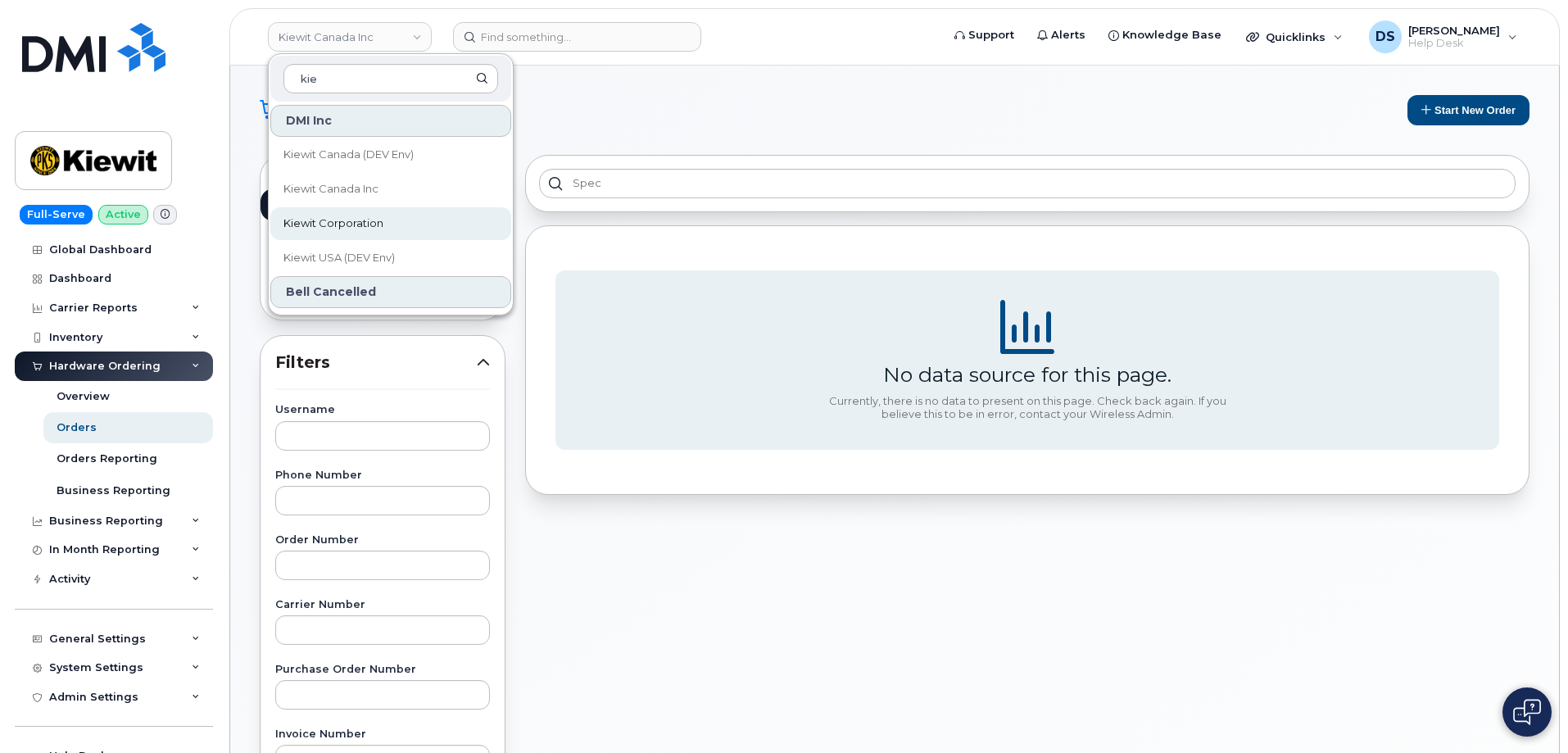
type input "kie"
click at [351, 222] on span "Kiewit Corporation" at bounding box center [333, 224] width 100 height 16
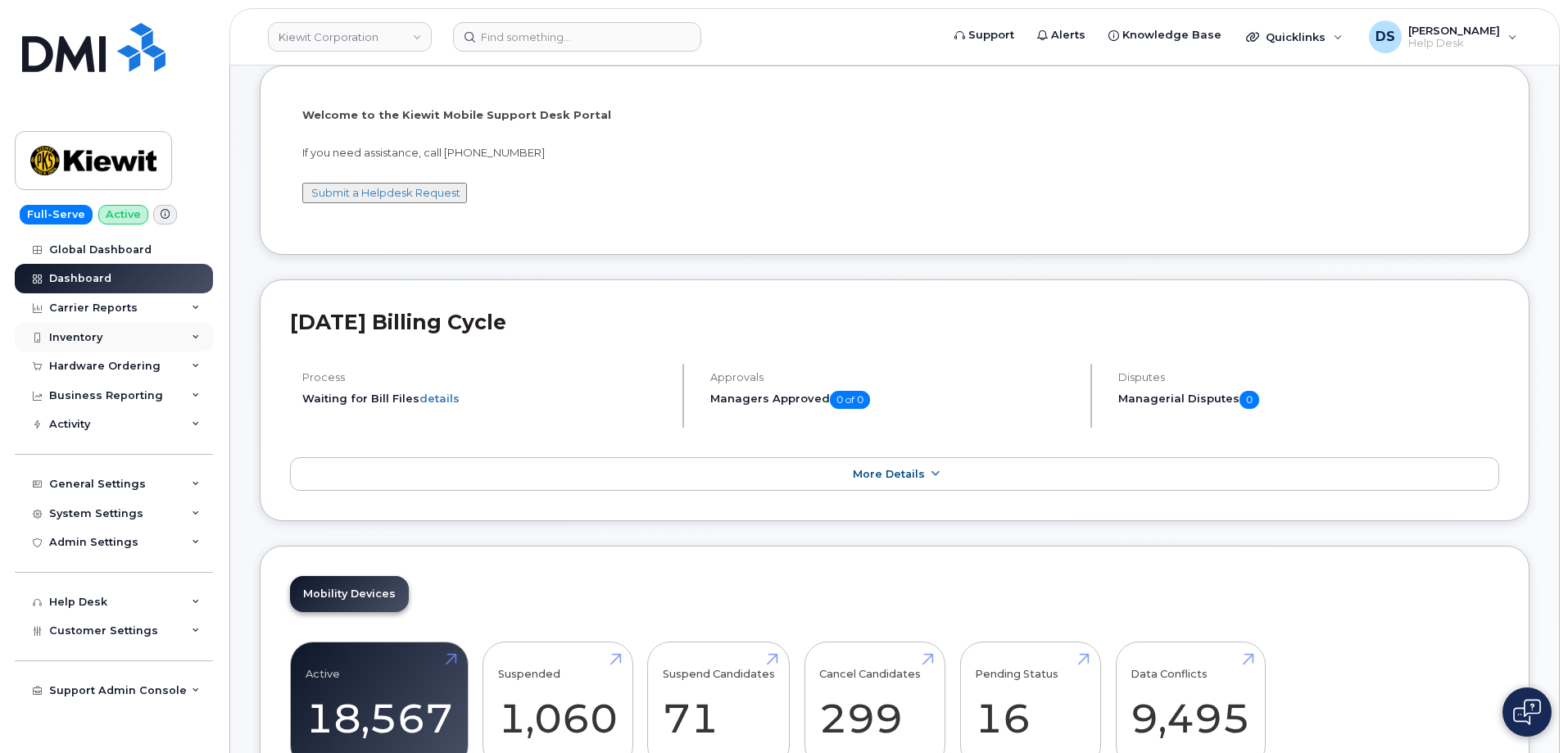
scroll to position [164, 0]
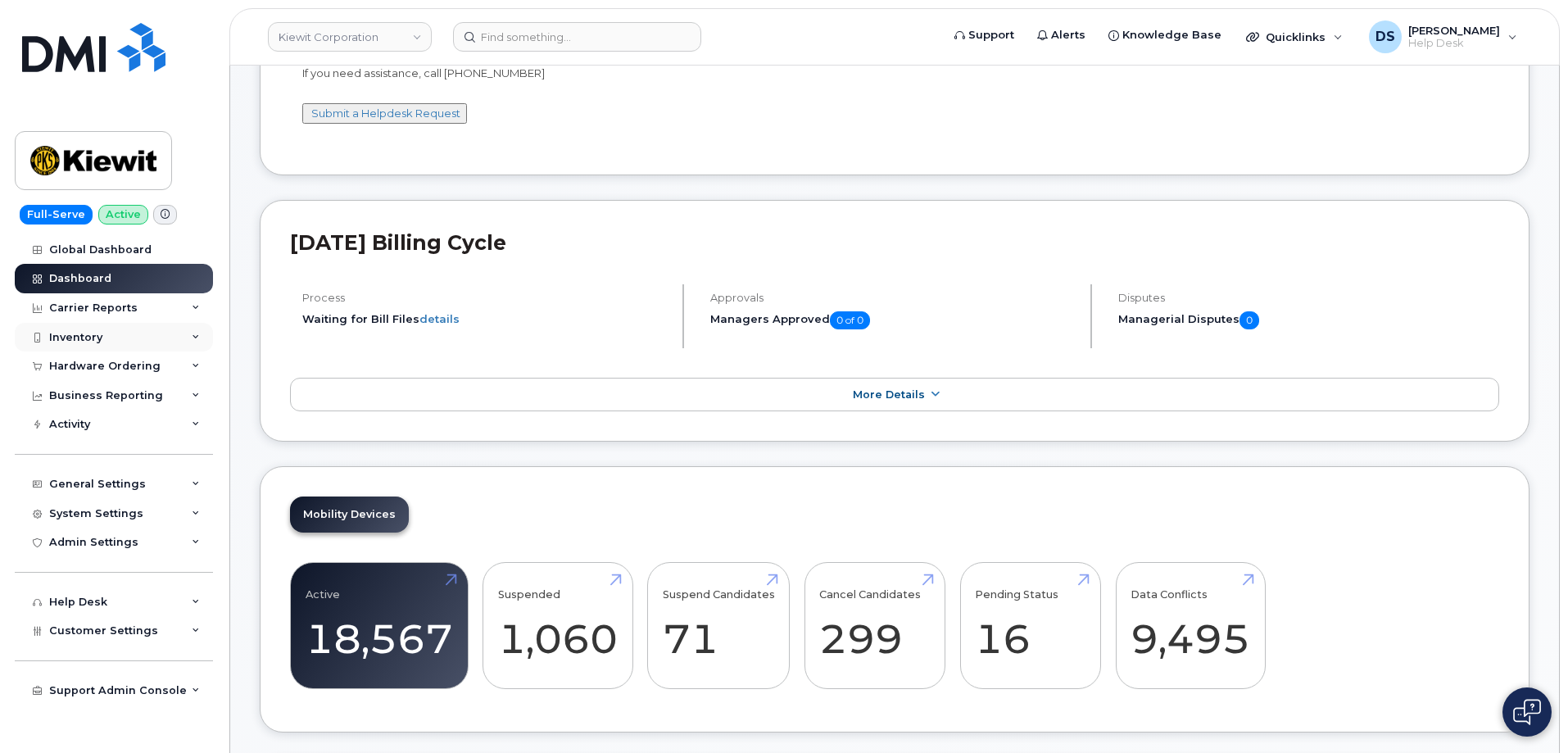
click at [194, 336] on icon at bounding box center [196, 337] width 8 height 8
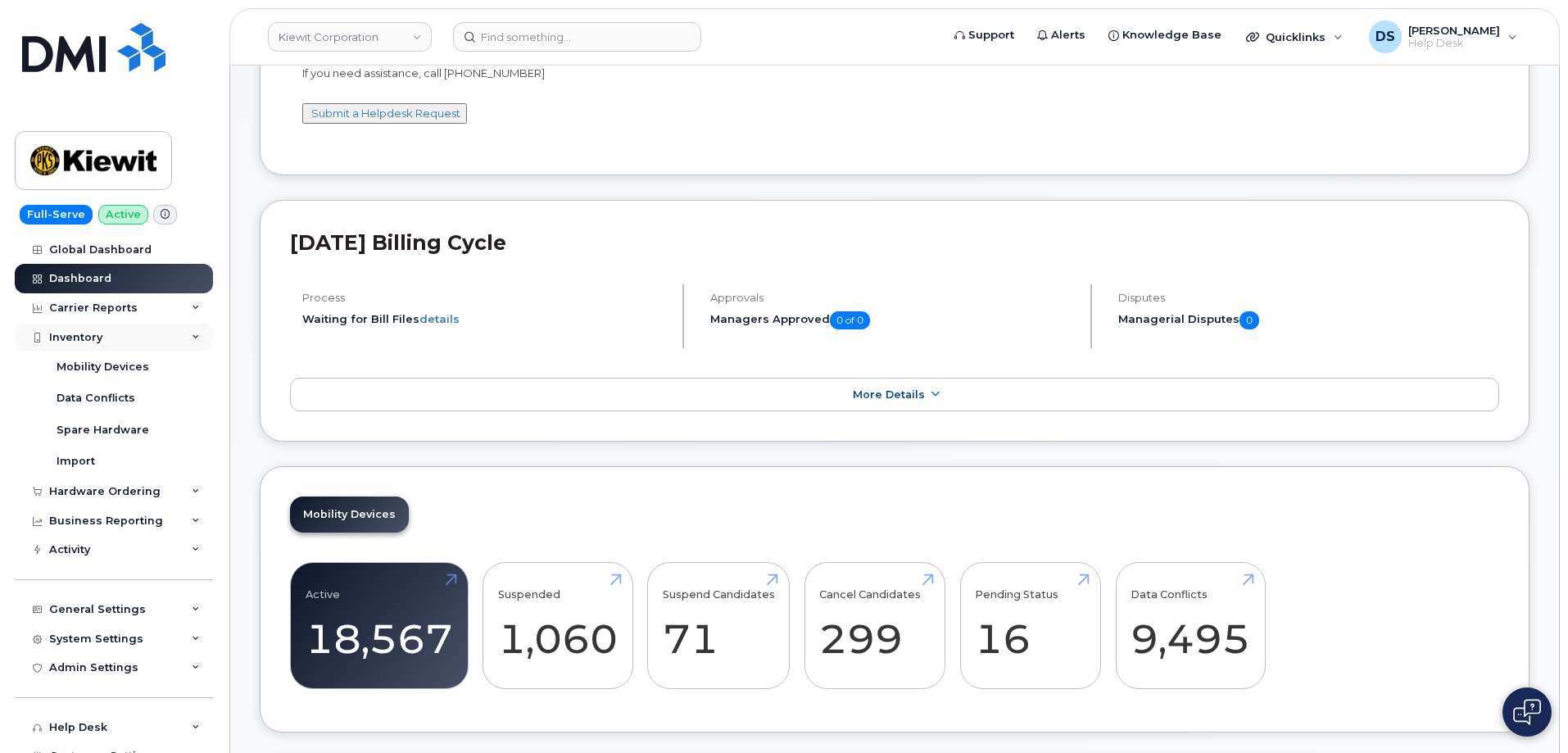
click at [192, 331] on div "Inventory" at bounding box center [114, 337] width 198 height 30
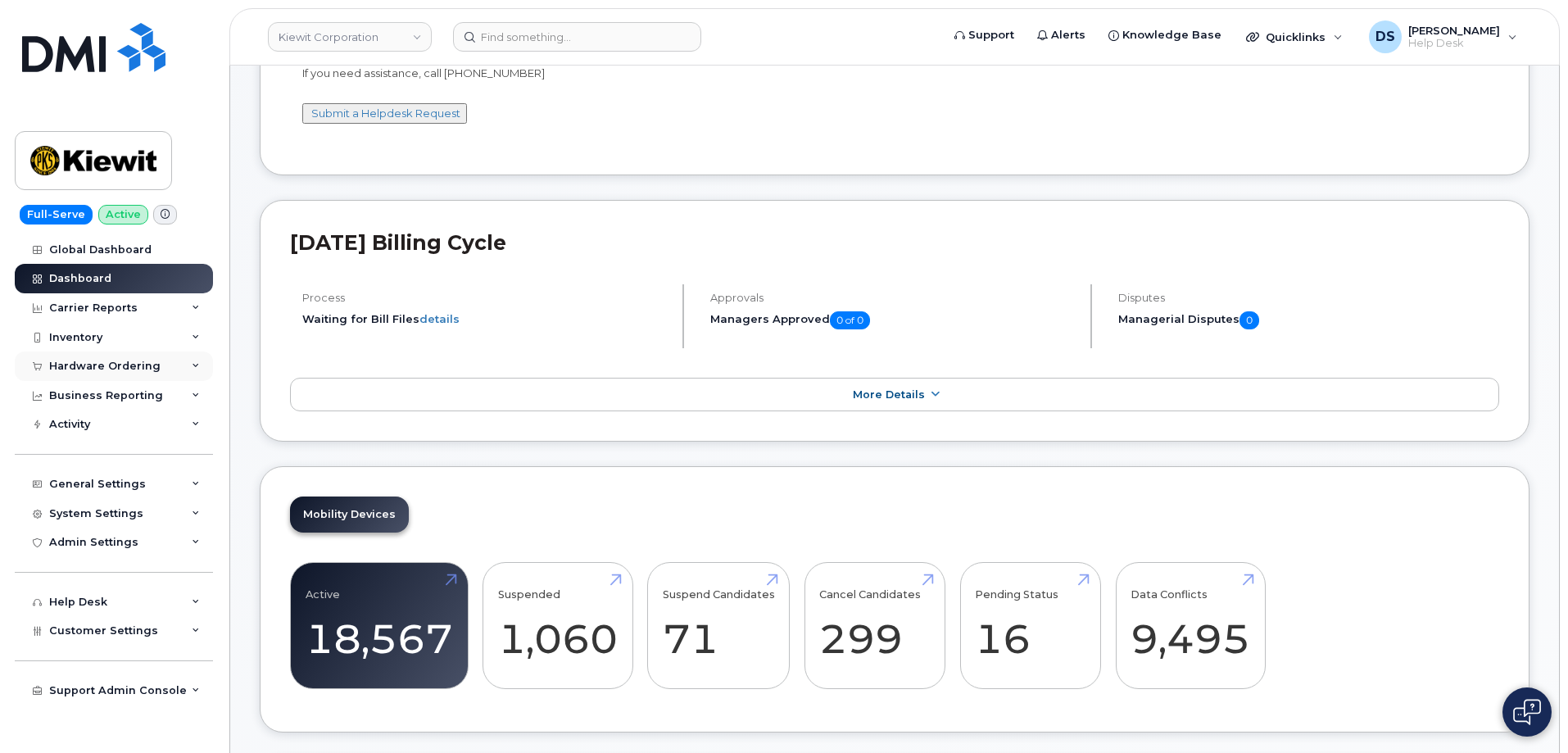
click at [197, 365] on icon at bounding box center [196, 366] width 8 height 8
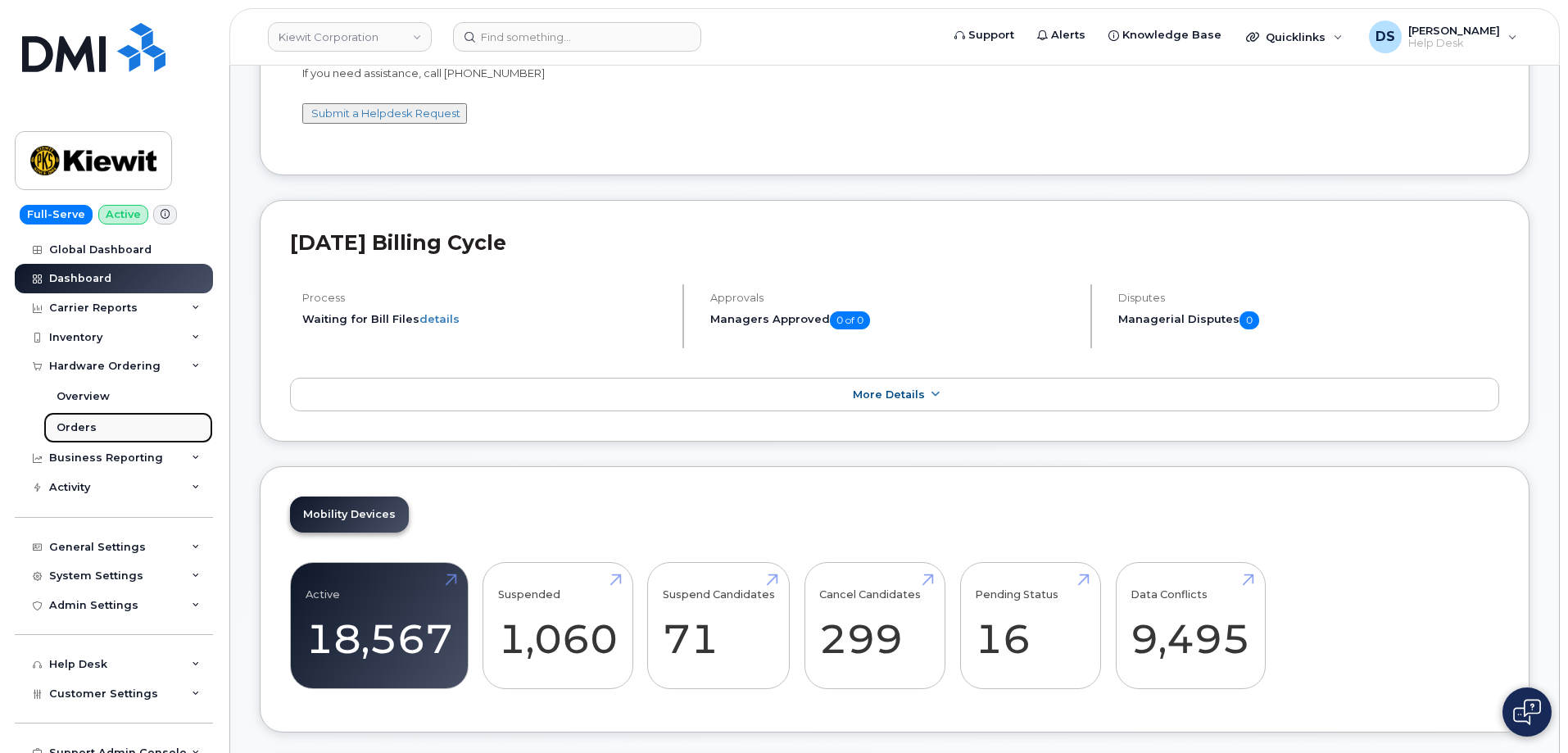
click at [79, 421] on div "Orders" at bounding box center [77, 428] width 40 height 15
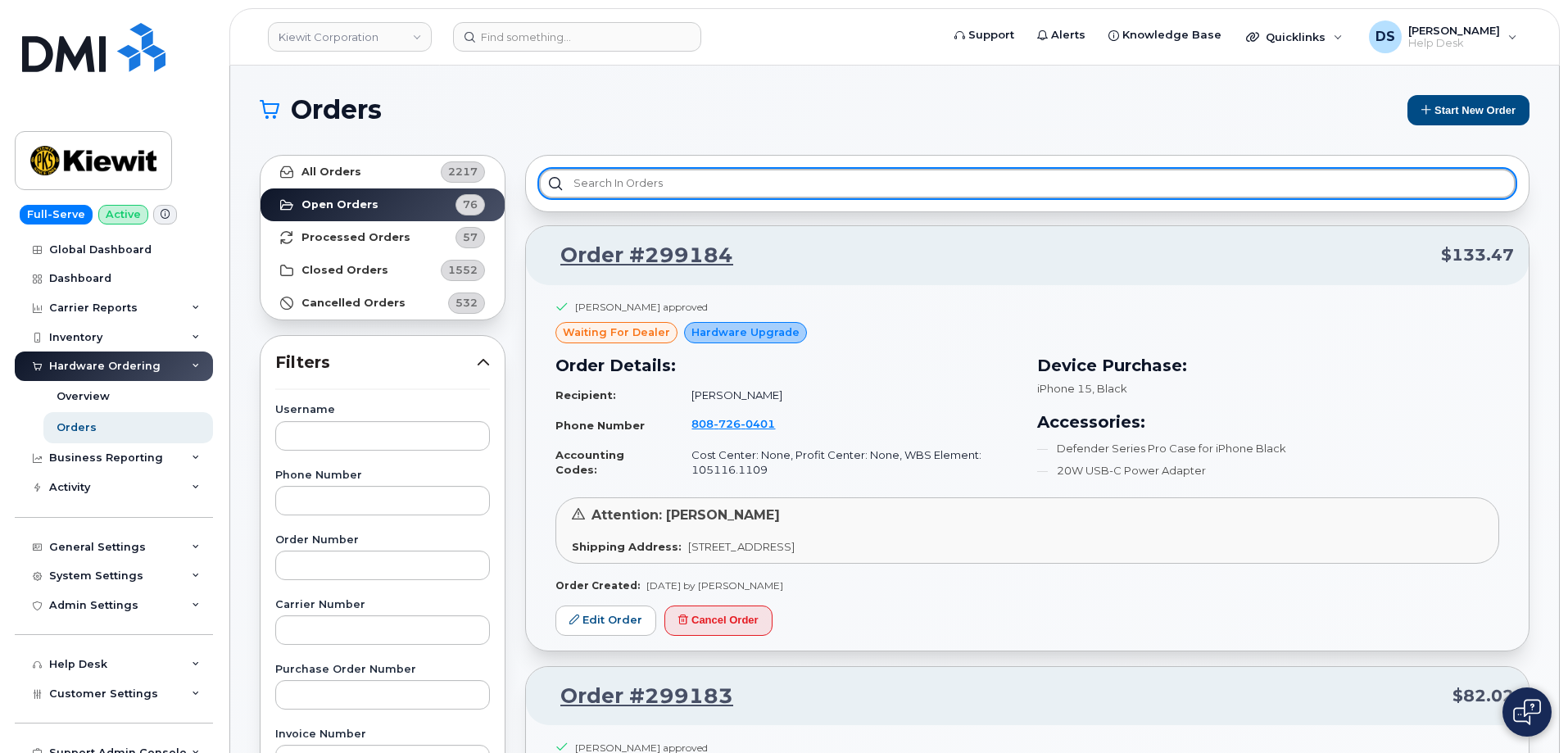
click at [673, 174] on input "text" at bounding box center [1027, 184] width 976 height 30
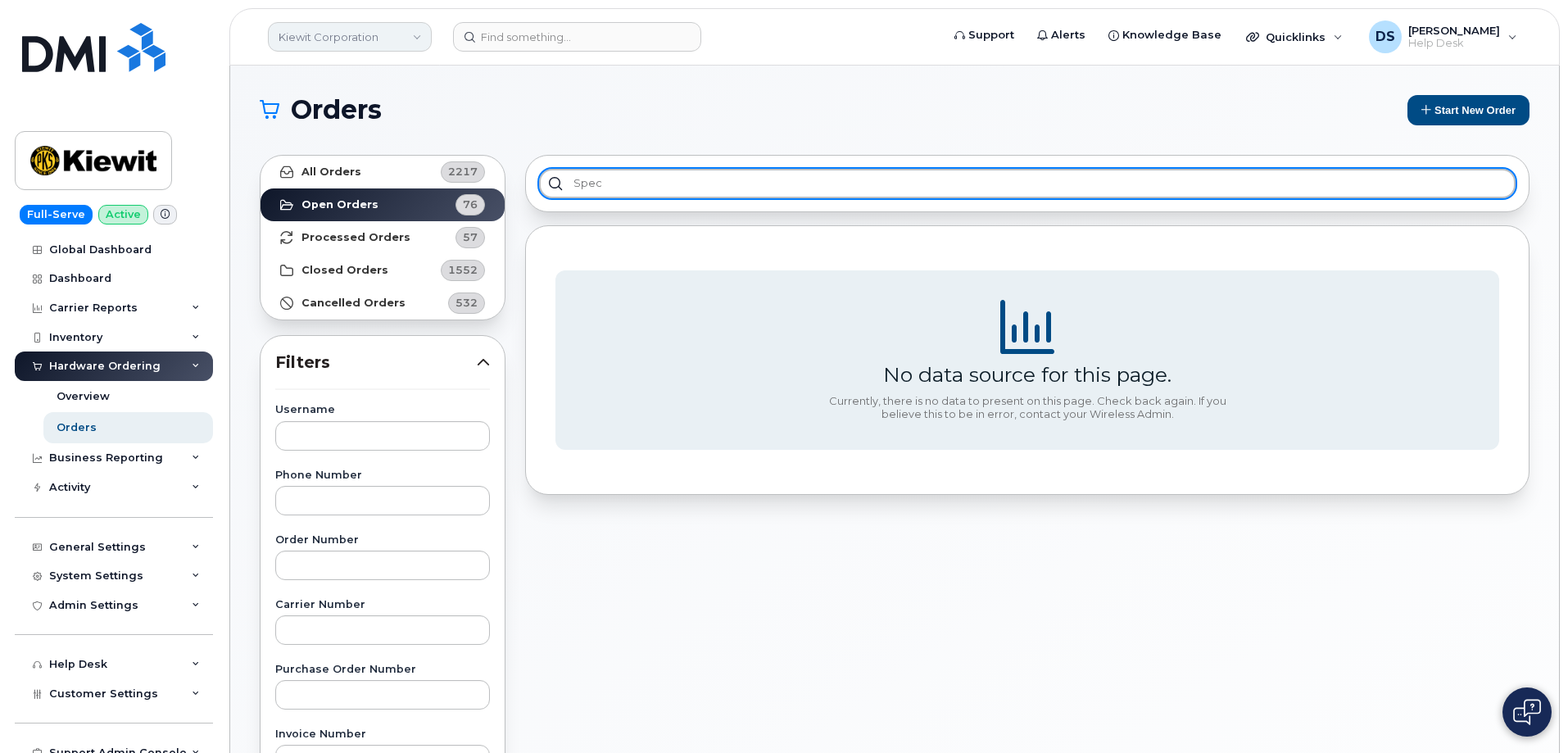
type input "spec"
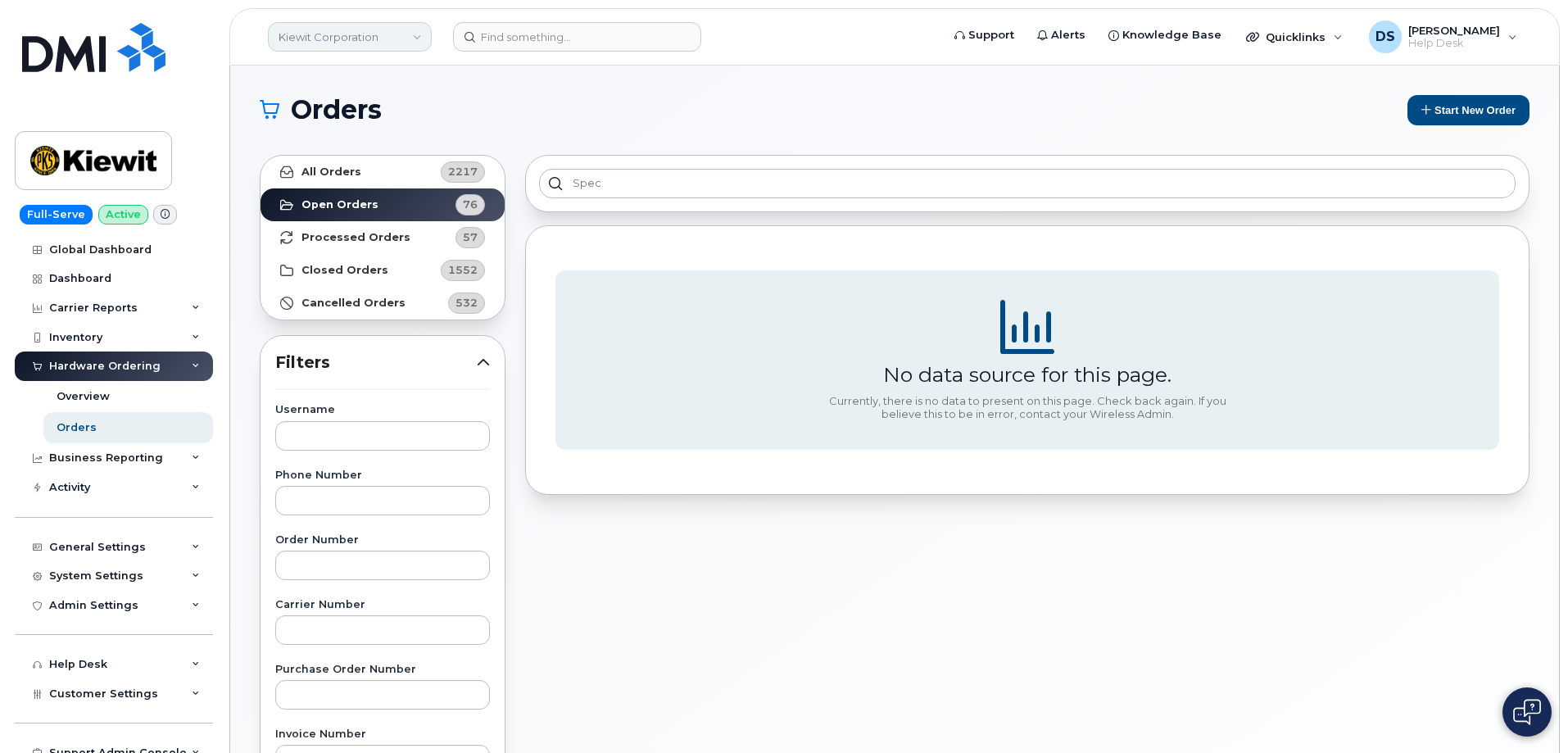
click at [416, 37] on link "Kiewit Corporation" at bounding box center [349, 37] width 164 height 30
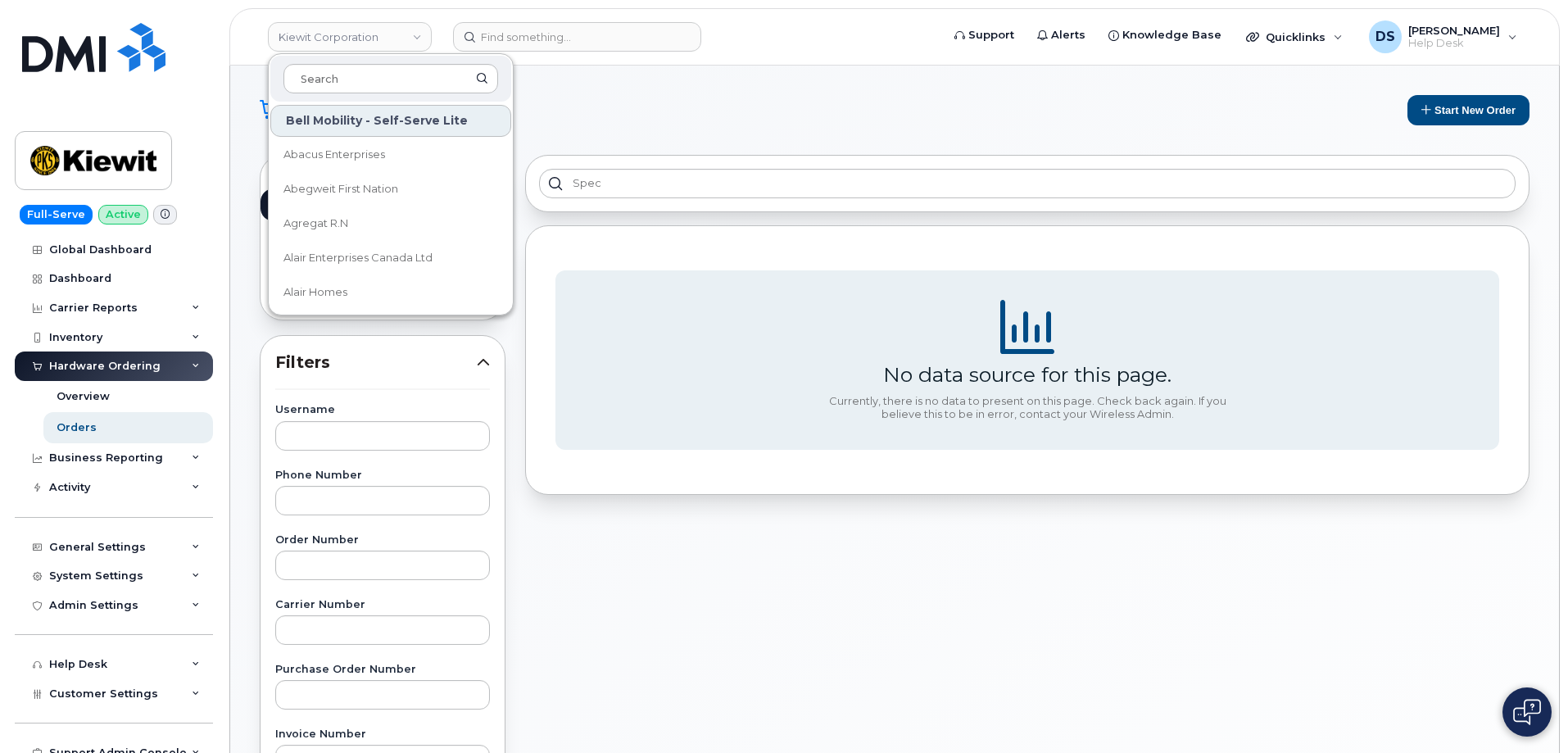
drag, startPoint x: 358, startPoint y: 71, endPoint x: 365, endPoint y: 62, distance: 11.4
click at [358, 67] on input at bounding box center [390, 79] width 215 height 30
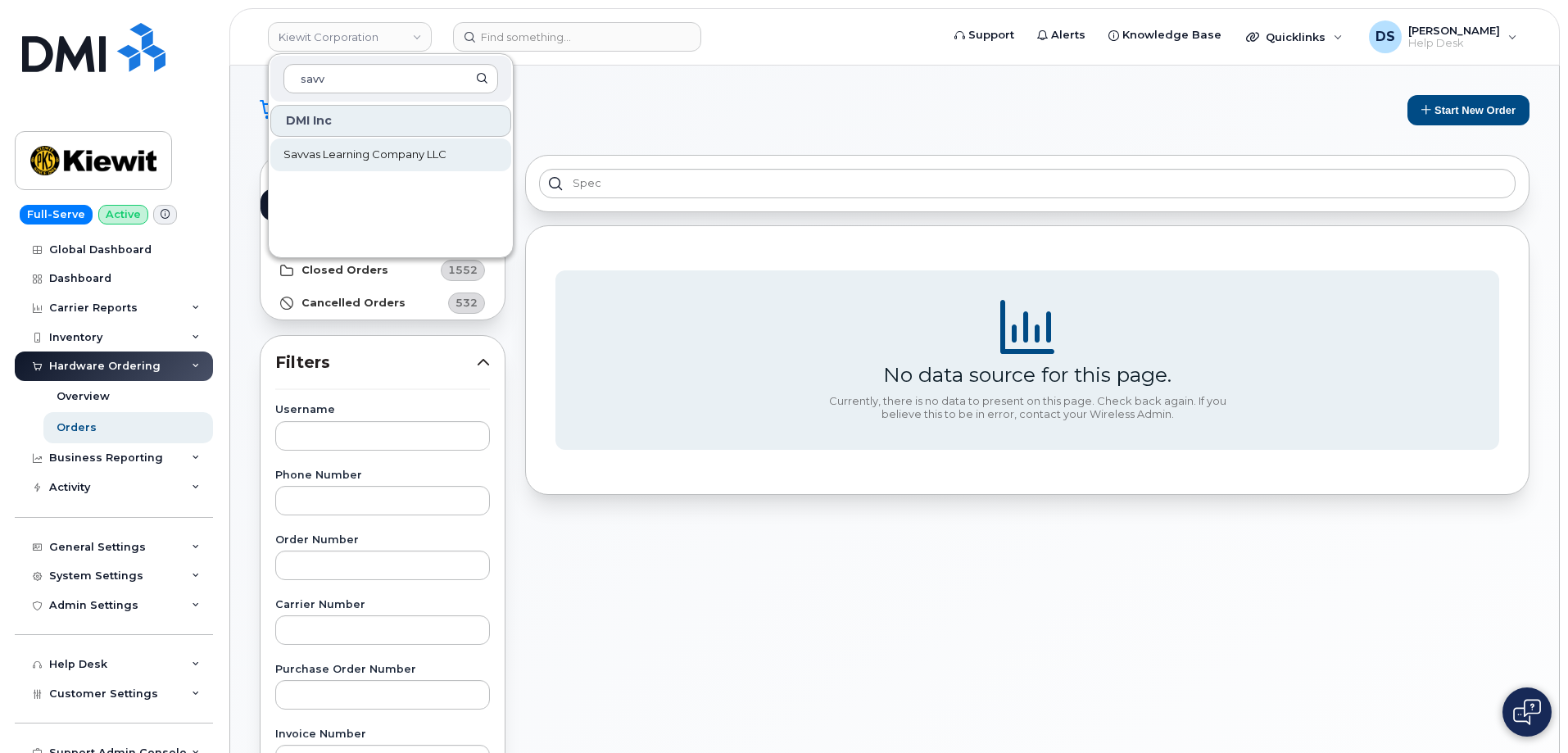
type input "savv"
click at [401, 151] on span "Savvas Learning Company LLC" at bounding box center [365, 155] width 163 height 16
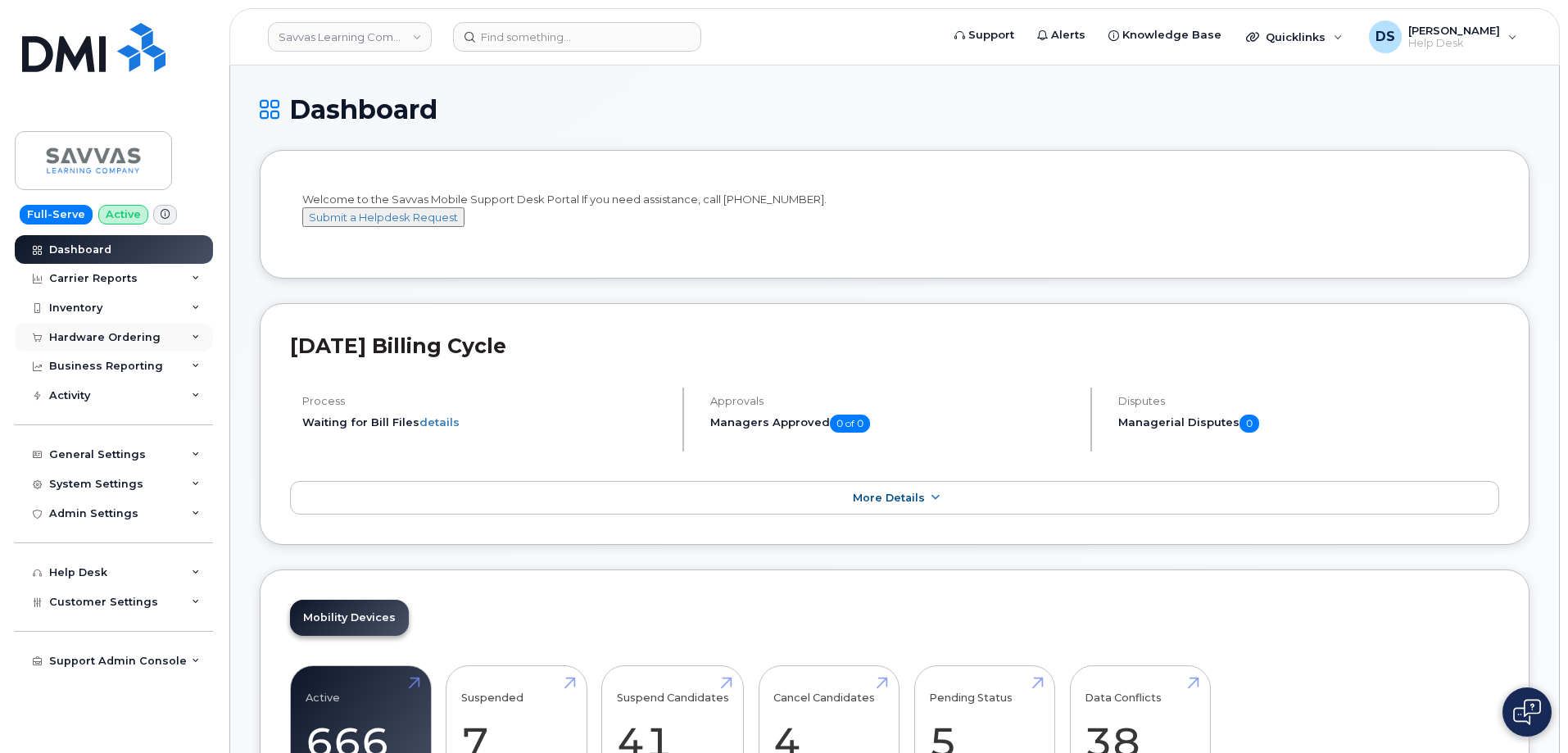
click at [194, 334] on icon at bounding box center [196, 337] width 8 height 8
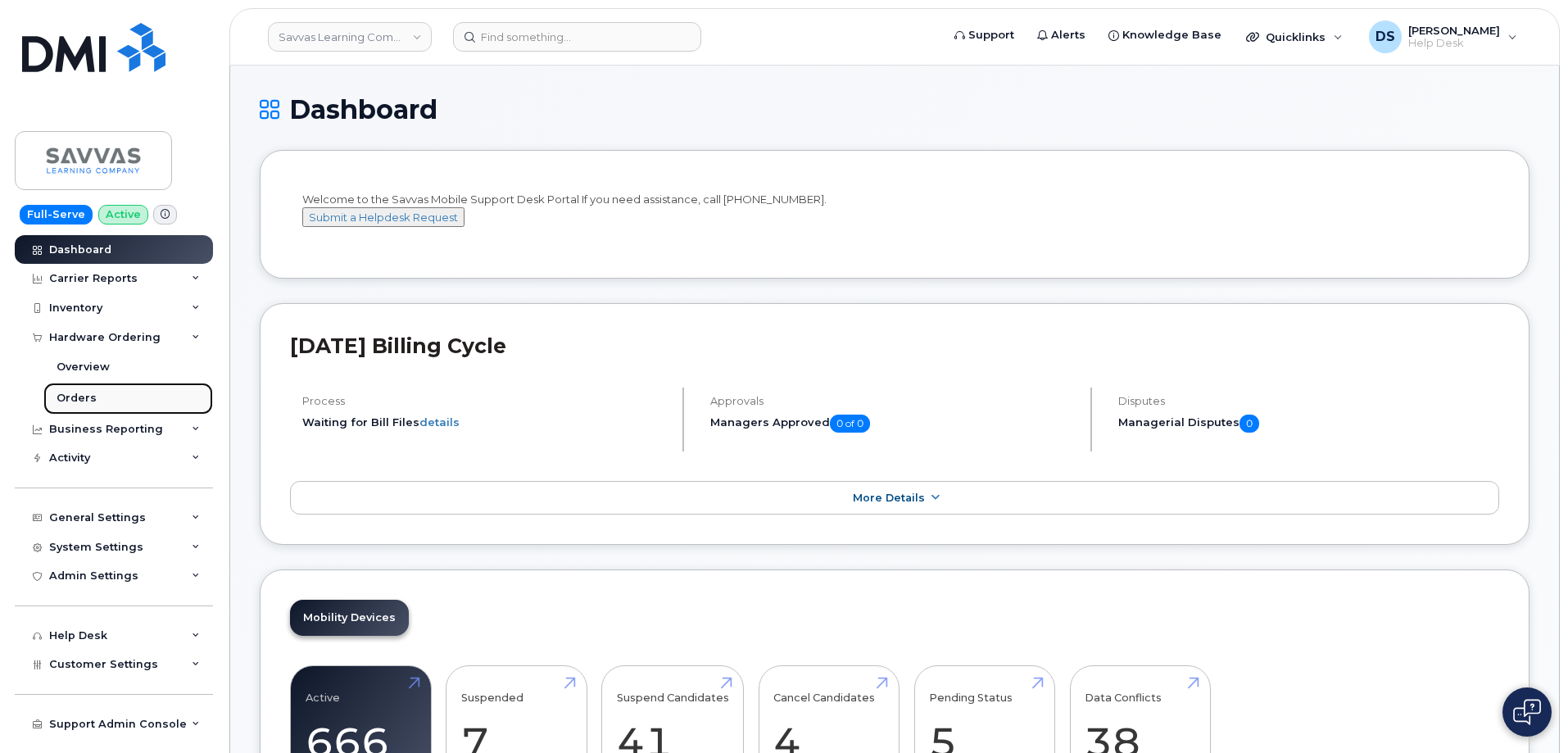
click at [71, 394] on div "Orders" at bounding box center [77, 398] width 40 height 15
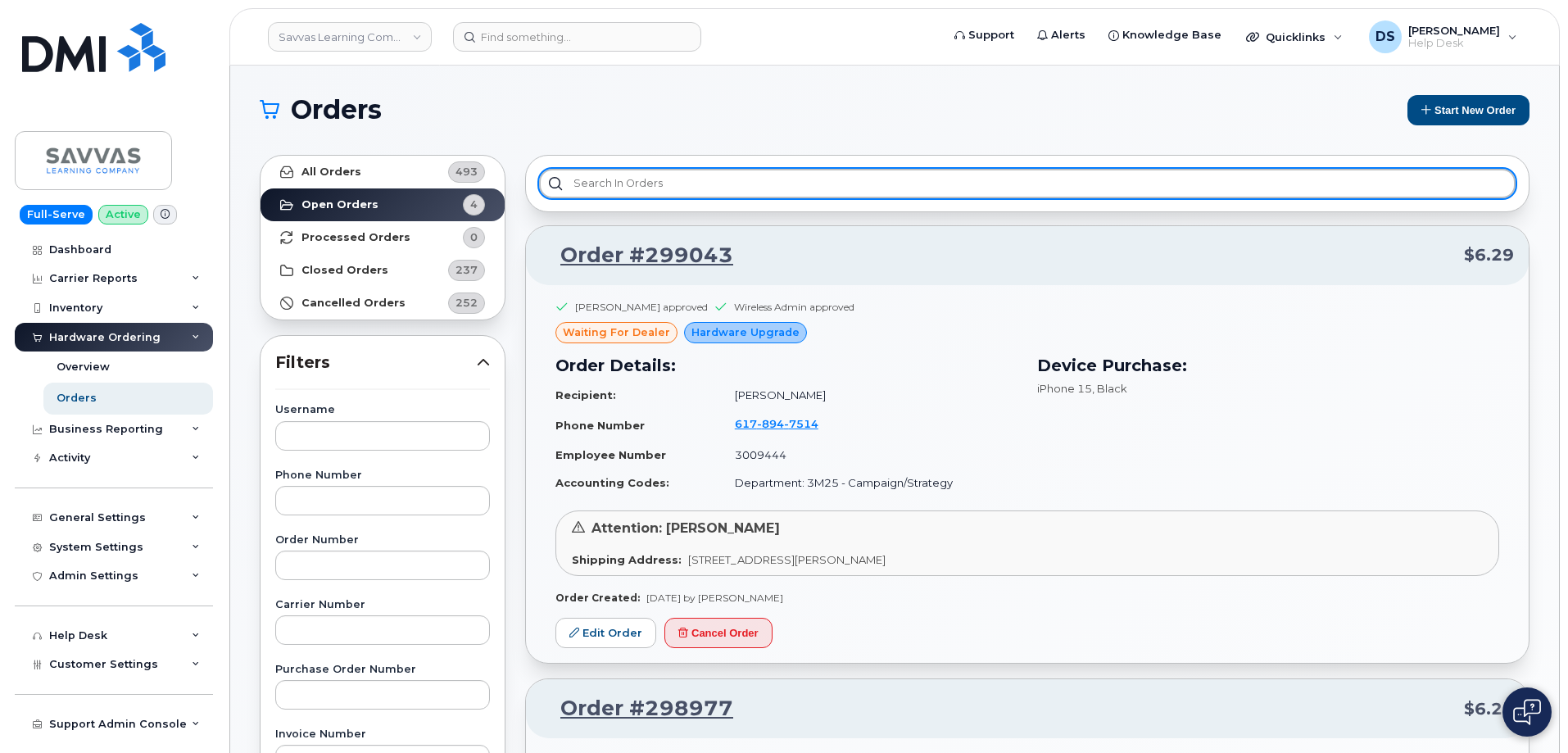
click at [677, 181] on input "text" at bounding box center [1027, 184] width 976 height 30
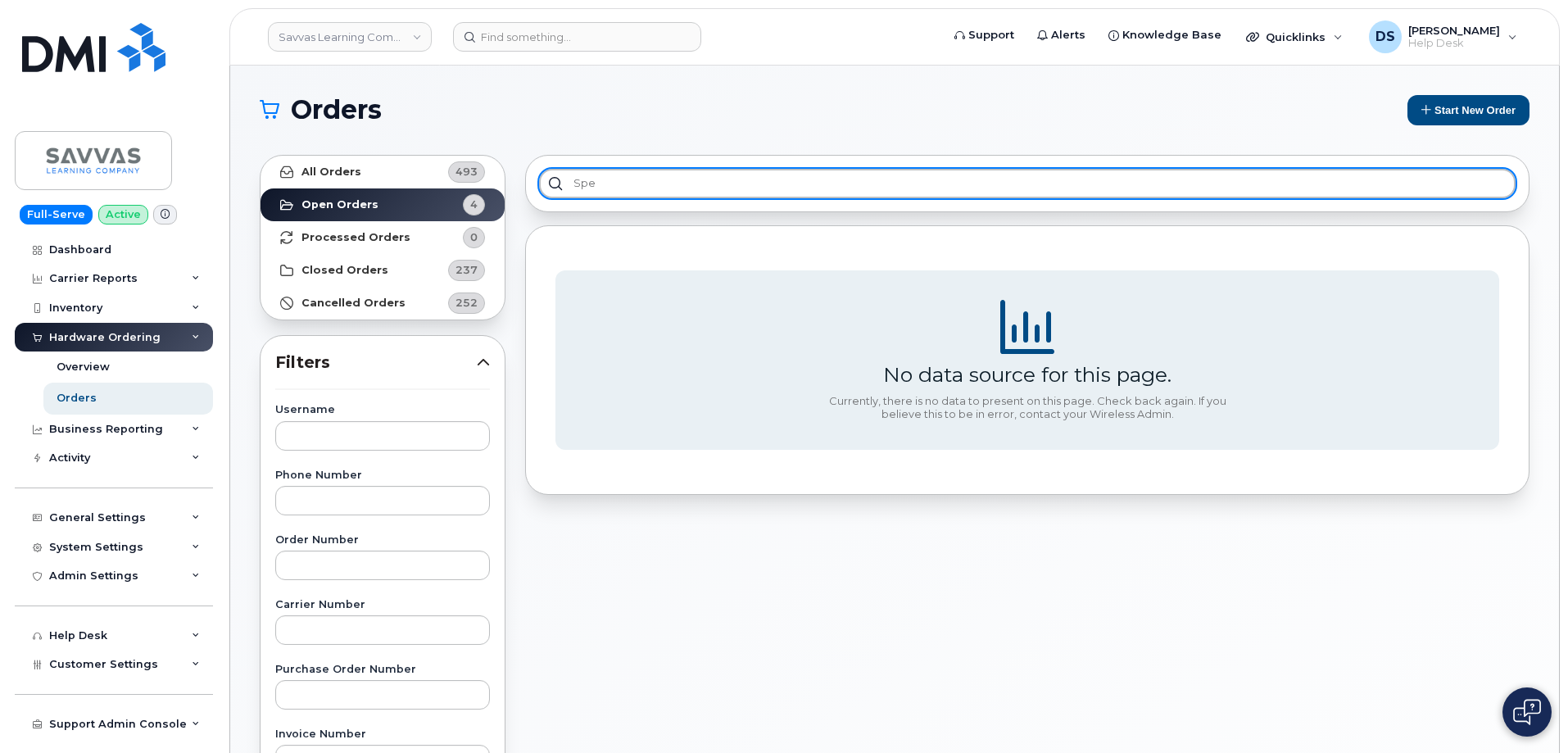
type input "spec"
drag, startPoint x: 627, startPoint y: 177, endPoint x: 548, endPoint y: 184, distance: 79.3
click at [548, 184] on input "spec" at bounding box center [1027, 184] width 976 height 30
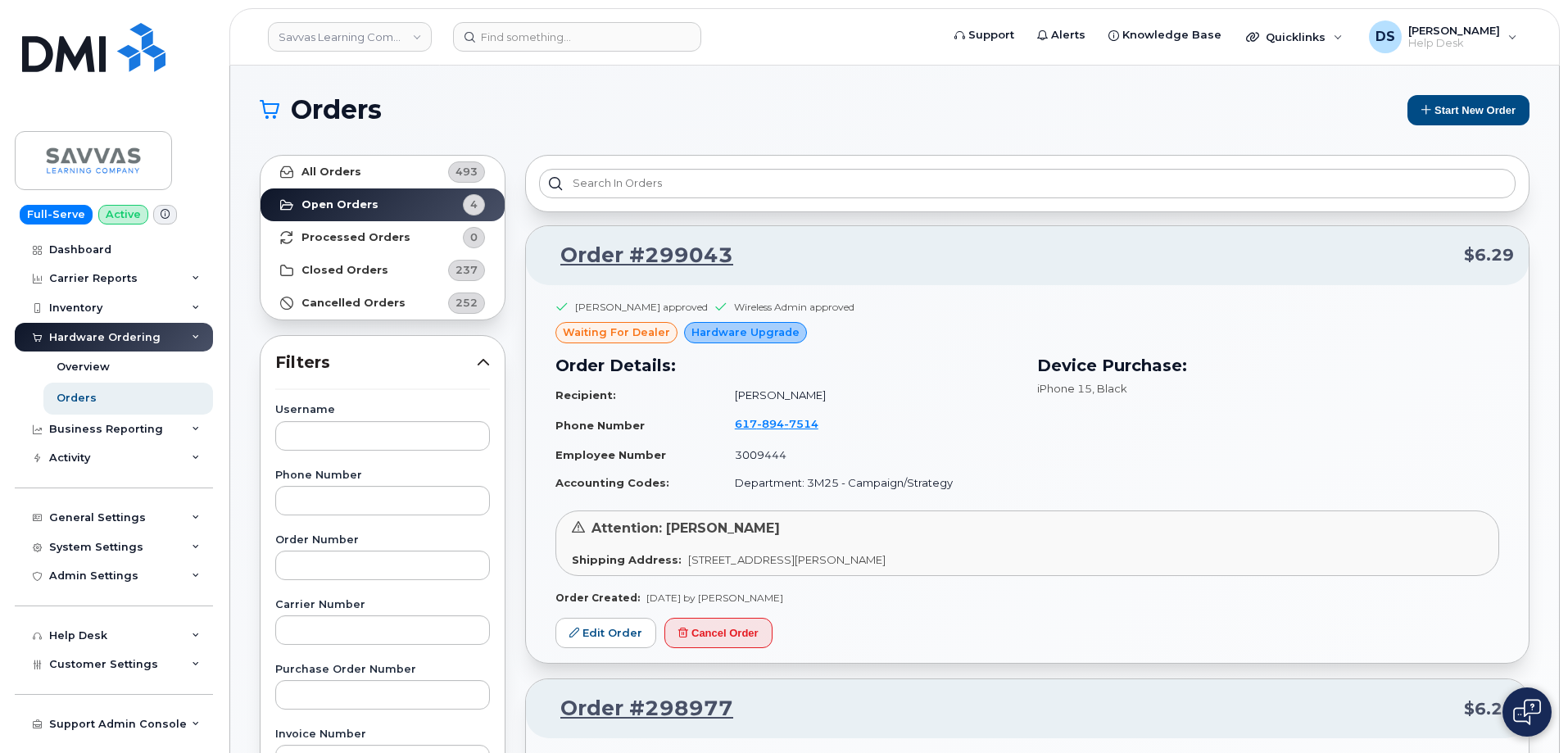
click at [599, 114] on h1 "Orders" at bounding box center [826, 109] width 1133 height 26
